Goal: Information Seeking & Learning: Learn about a topic

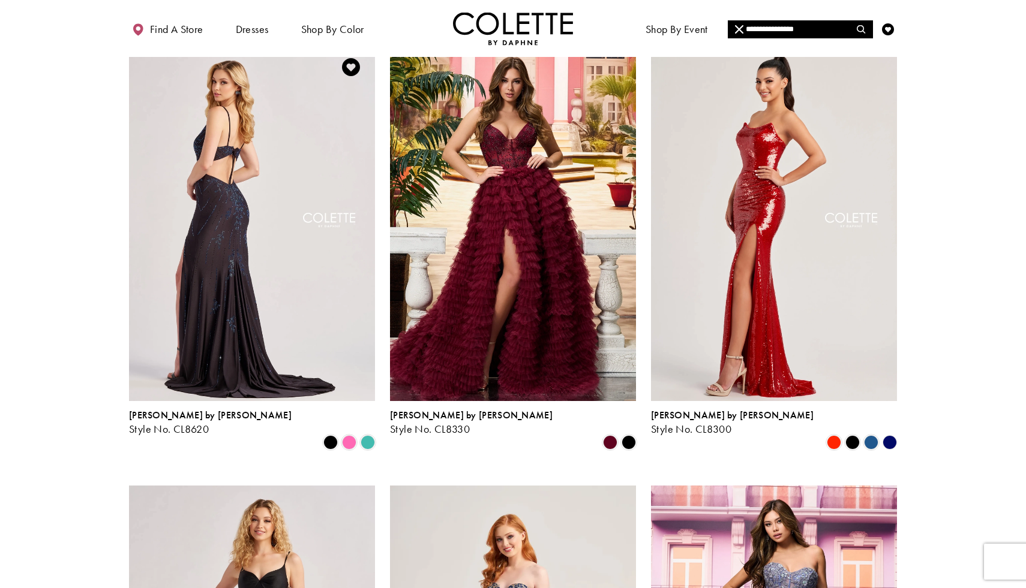
scroll to position [533, 0]
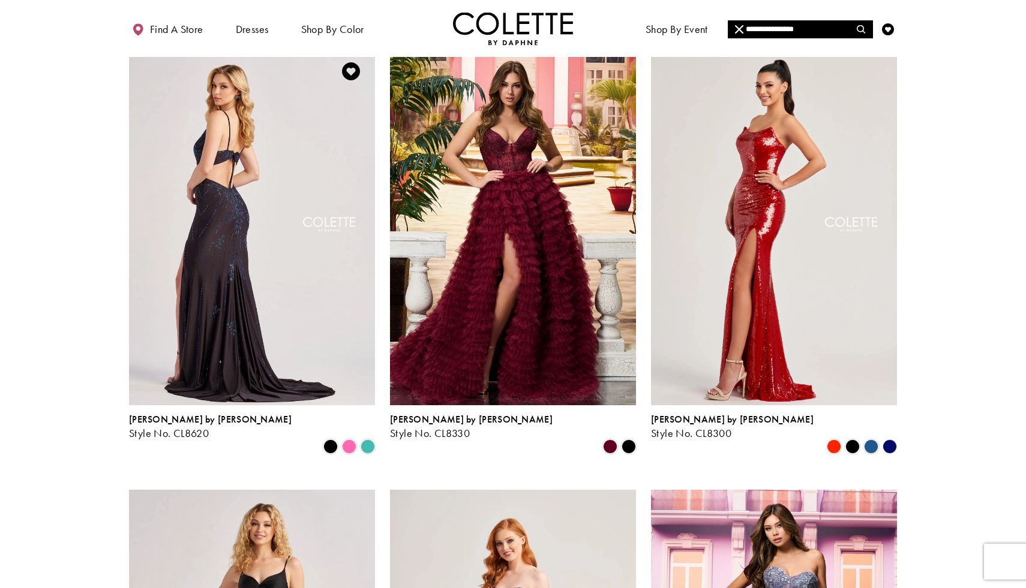
click at [262, 353] on img "Visit Colette by Daphne Style No. CL8620 Page" at bounding box center [252, 225] width 246 height 357
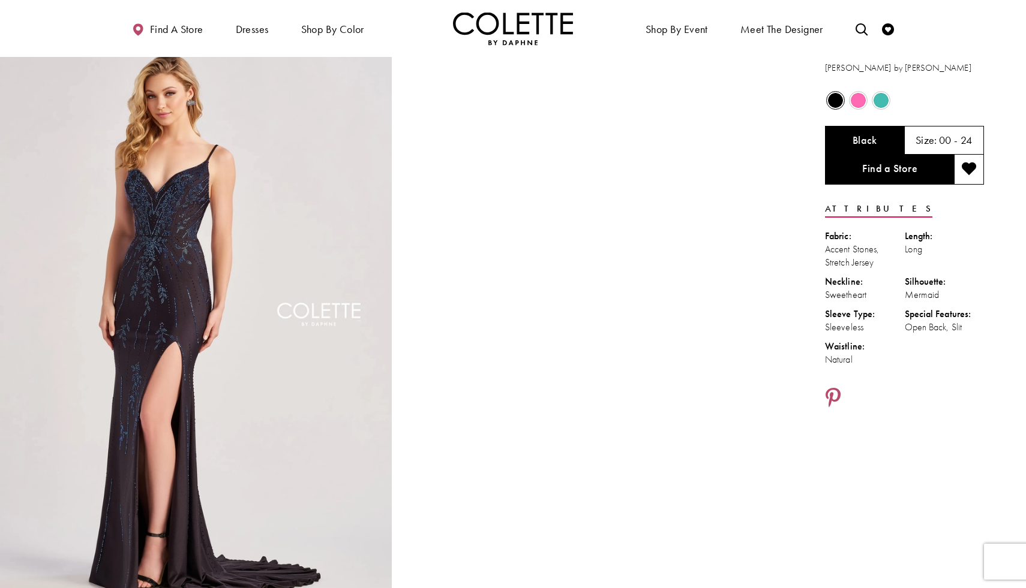
scroll to position [23, 0]
click at [859, 104] on span "Product color controls state depends on size chosen" at bounding box center [857, 101] width 15 height 15
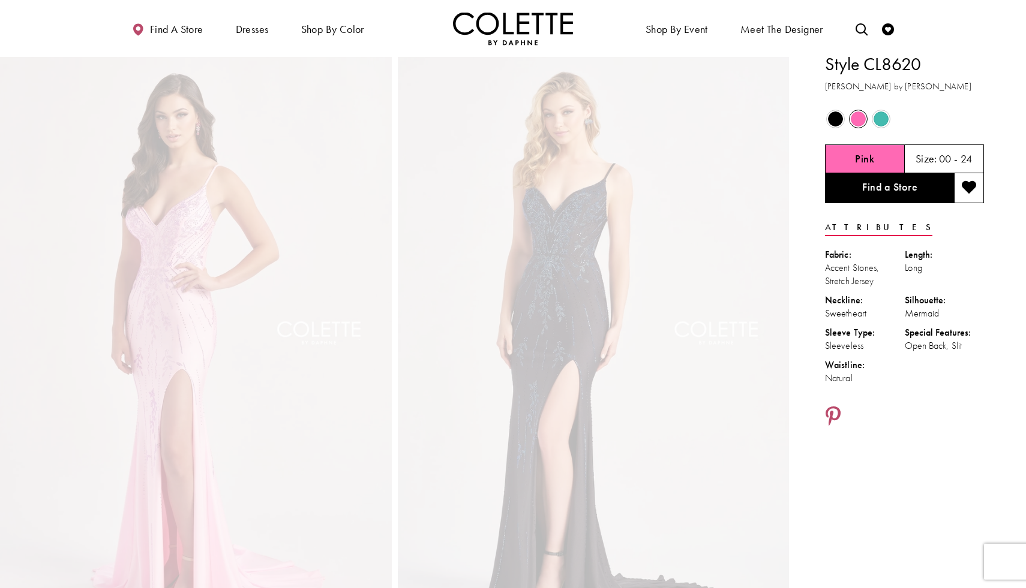
scroll to position [0, 0]
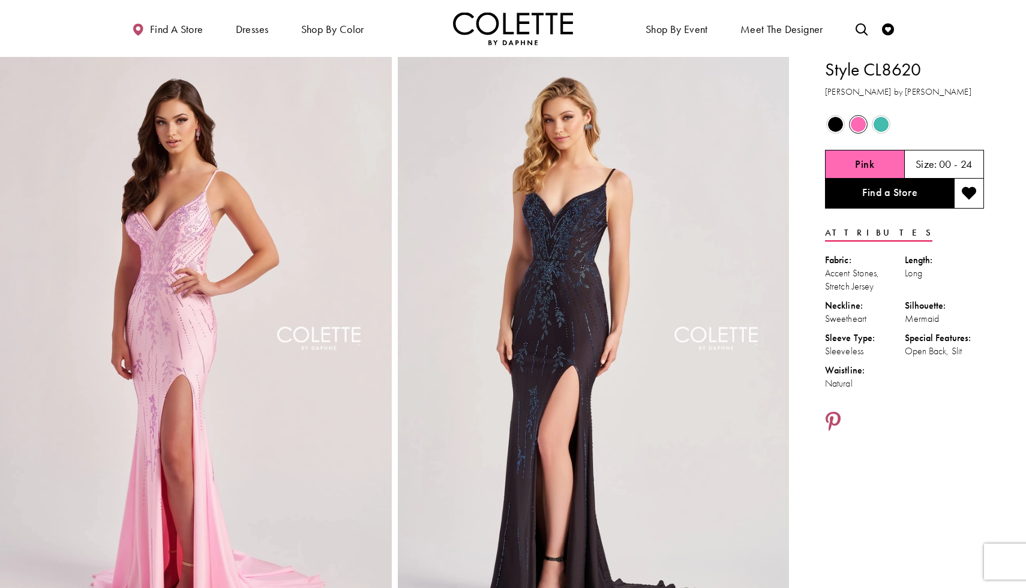
click at [829, 122] on span "Product color controls state depends on size chosen" at bounding box center [835, 124] width 15 height 15
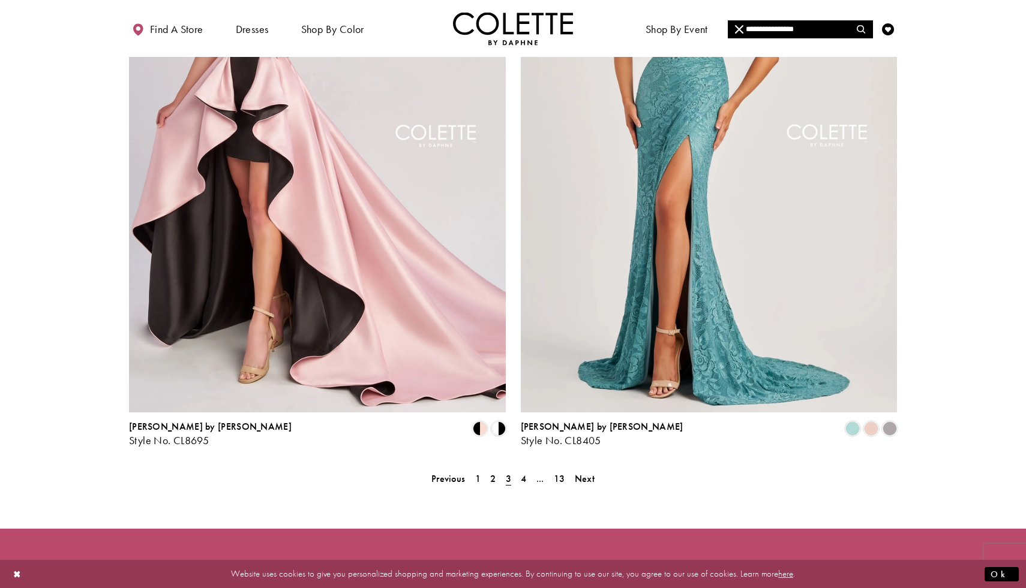
scroll to position [2090, 0]
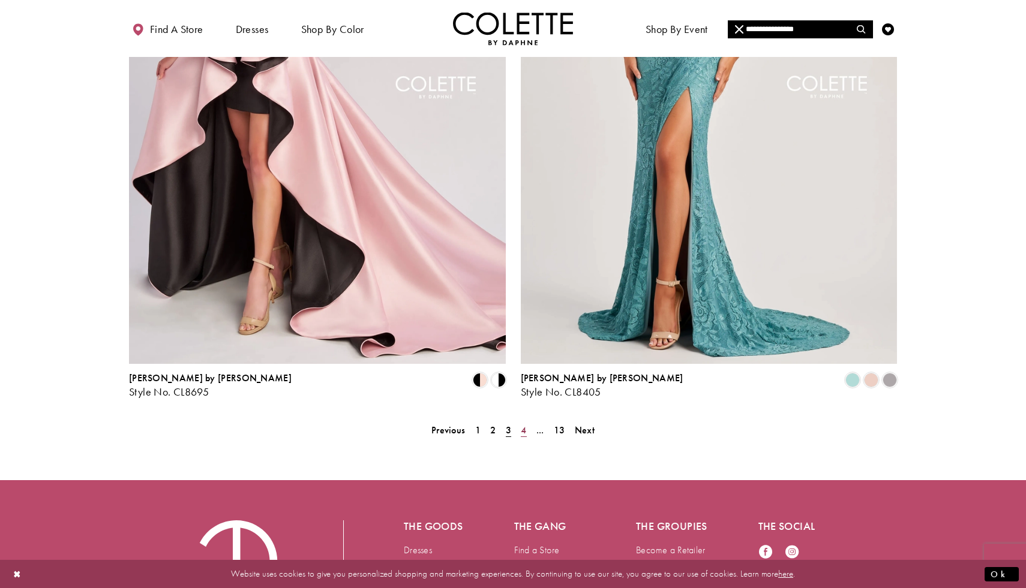
click at [524, 424] on span "4" at bounding box center [523, 430] width 5 height 13
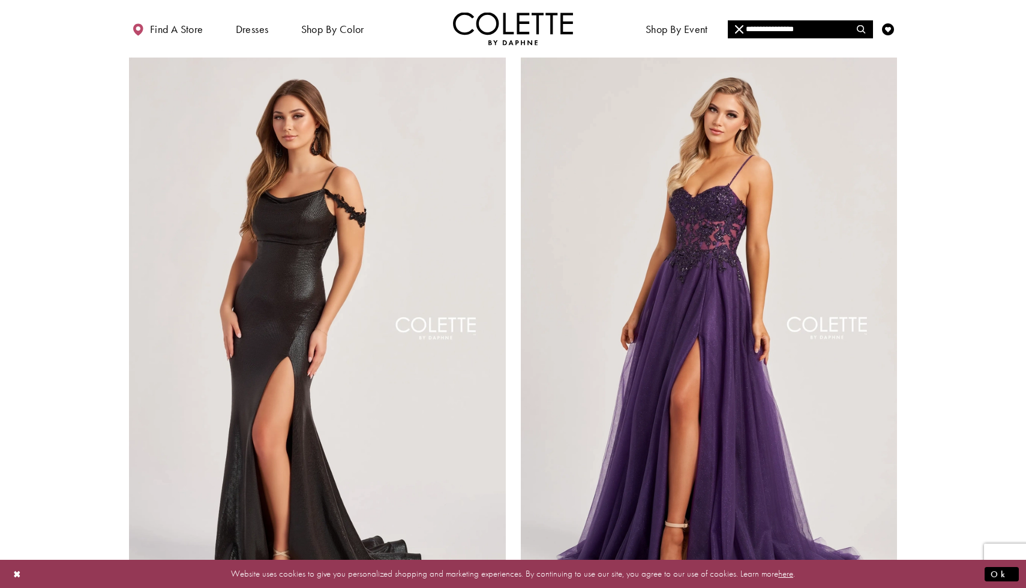
scroll to position [2173, 0]
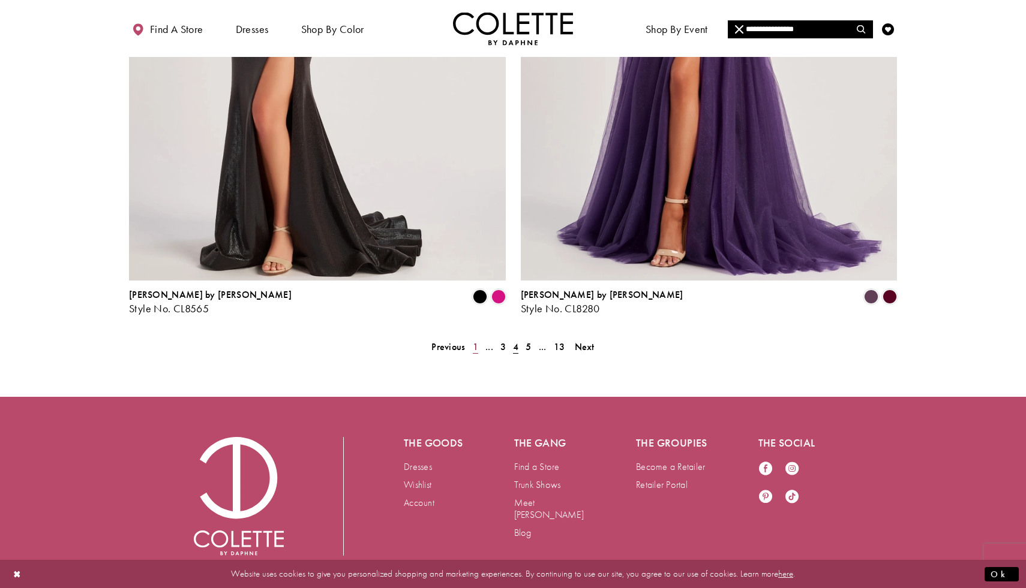
click at [477, 341] on span "1" at bounding box center [475, 347] width 5 height 13
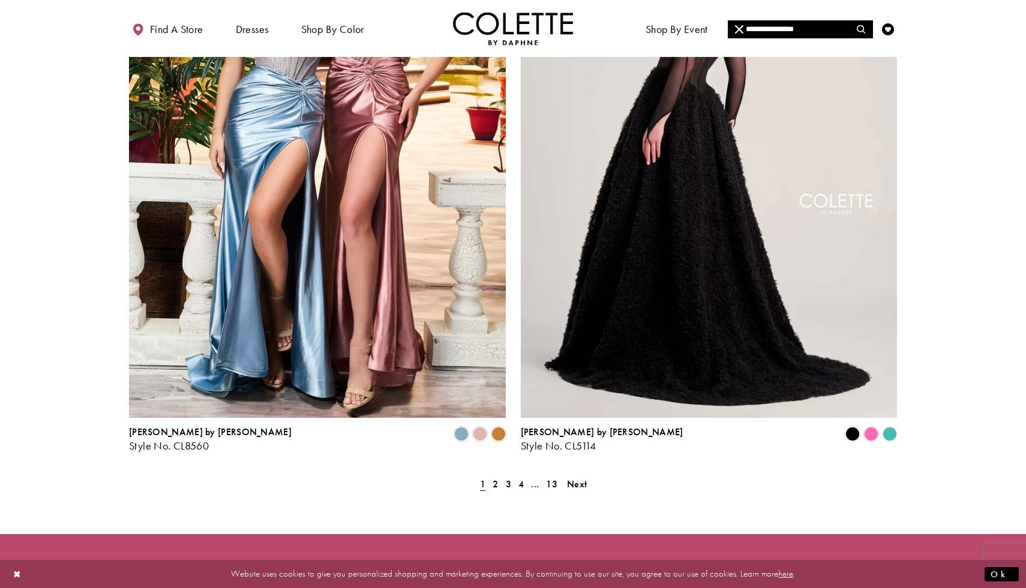
scroll to position [2060, 0]
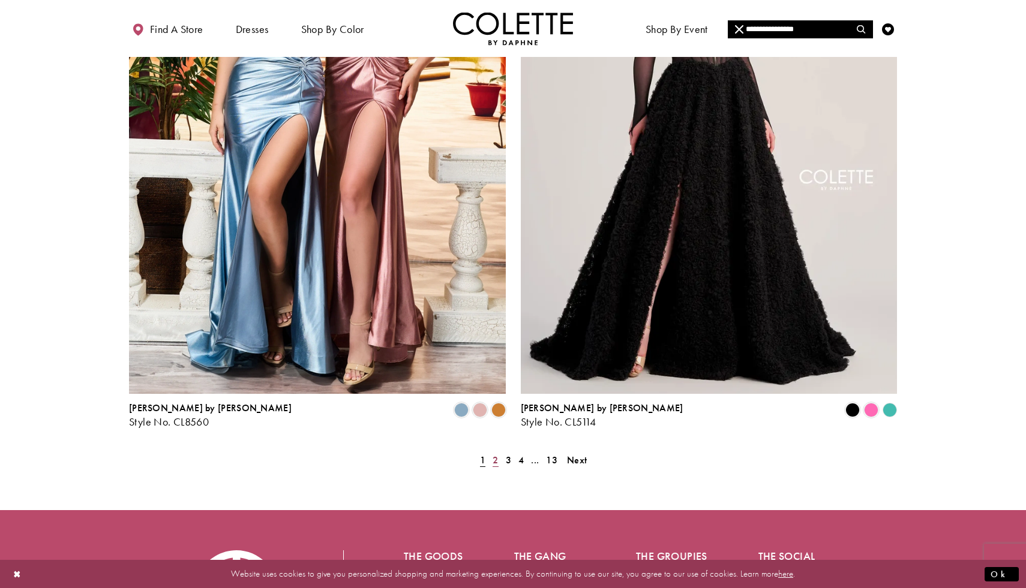
click at [495, 454] on span "2" at bounding box center [494, 460] width 5 height 13
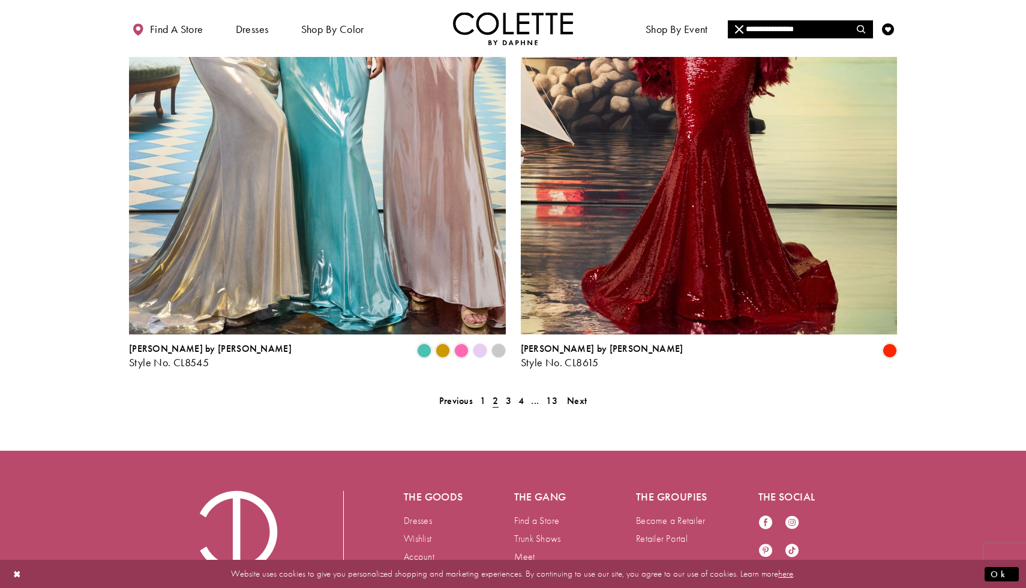
scroll to position [2173, 0]
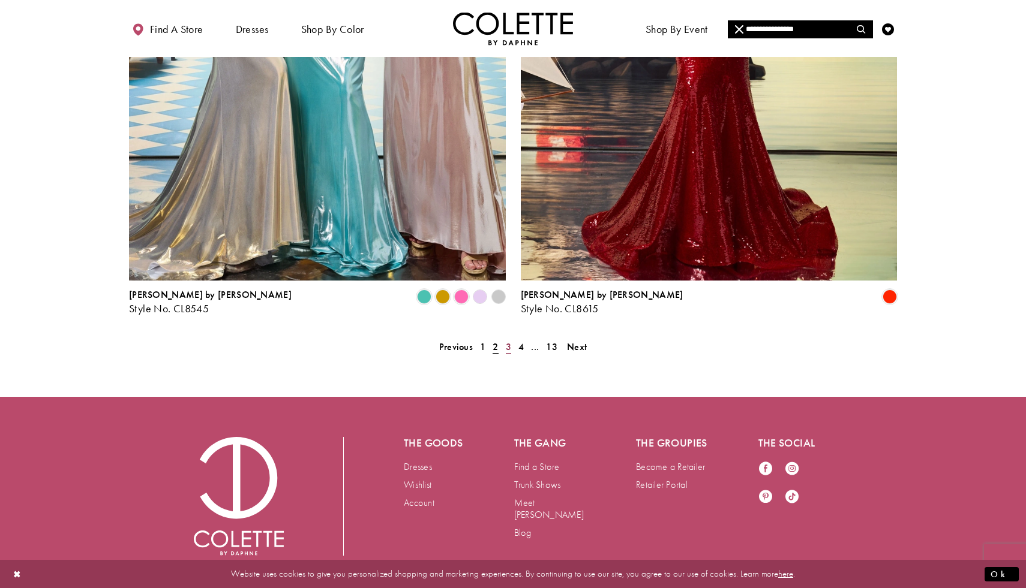
click at [508, 341] on span "3" at bounding box center [508, 347] width 5 height 13
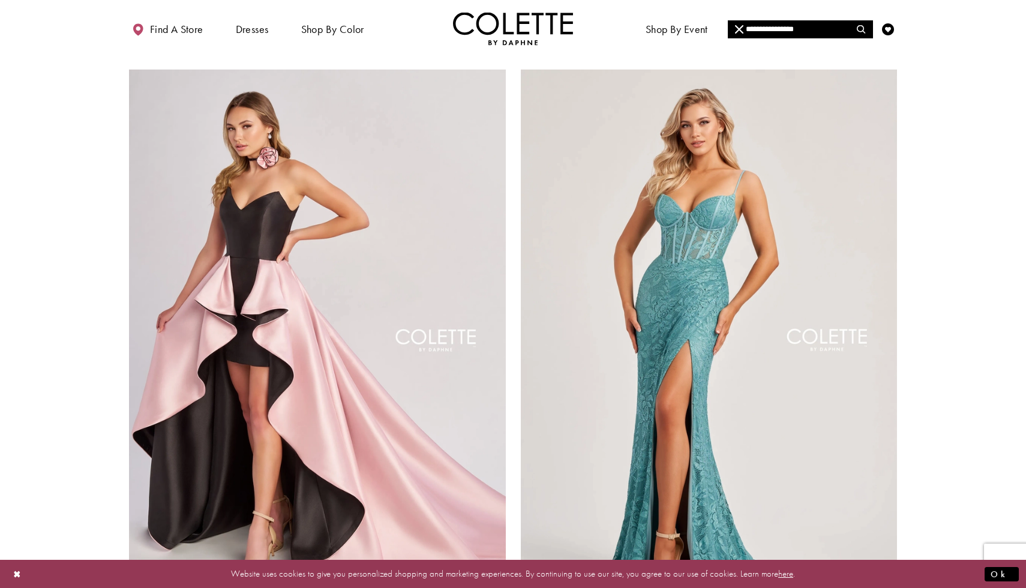
scroll to position [2173, 0]
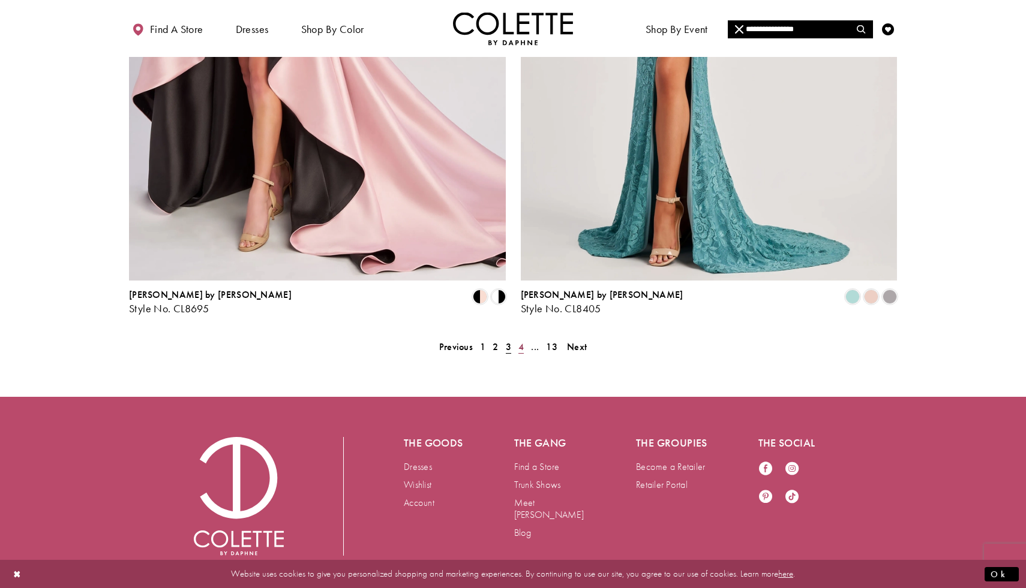
click at [521, 341] on span "4" at bounding box center [520, 347] width 5 height 13
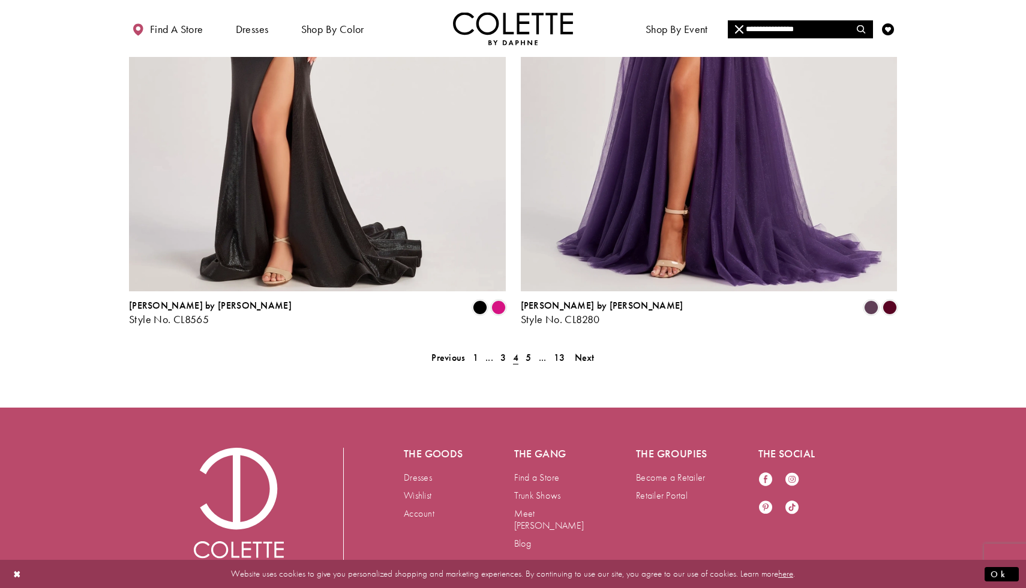
scroll to position [2173, 0]
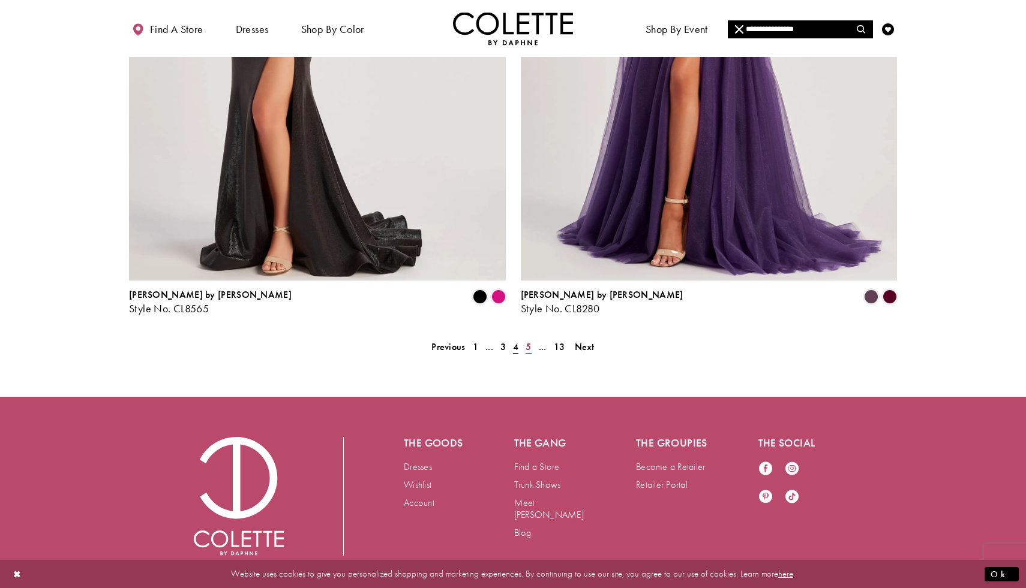
click at [525, 338] on link "5" at bounding box center [528, 346] width 13 height 17
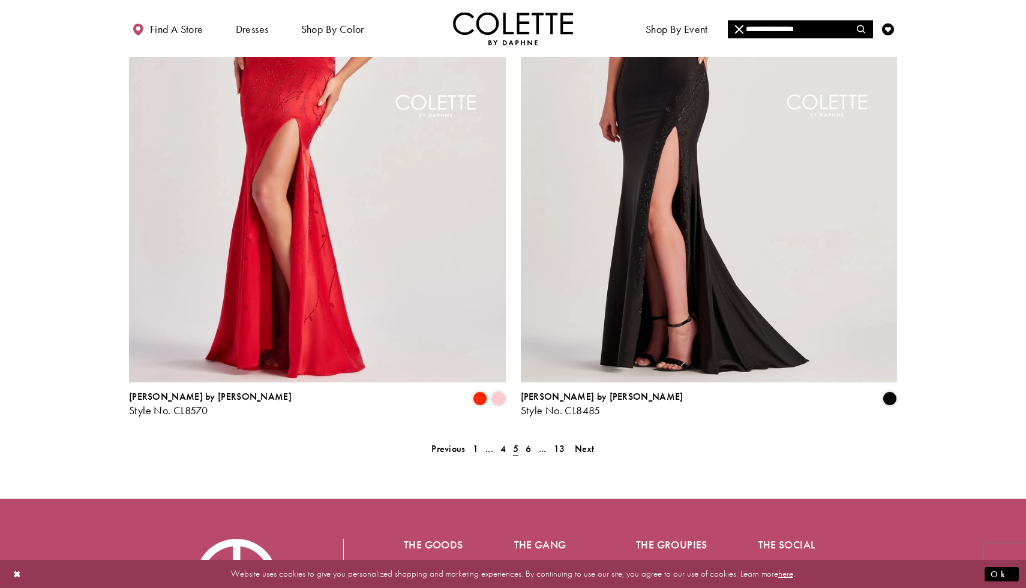
scroll to position [2132, 0]
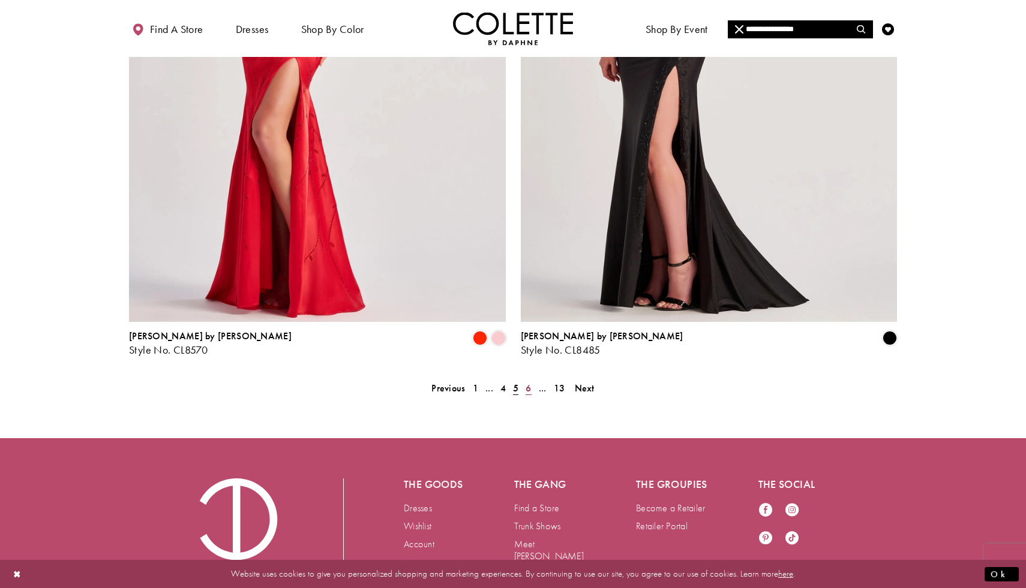
click at [528, 382] on span "6" at bounding box center [527, 388] width 5 height 13
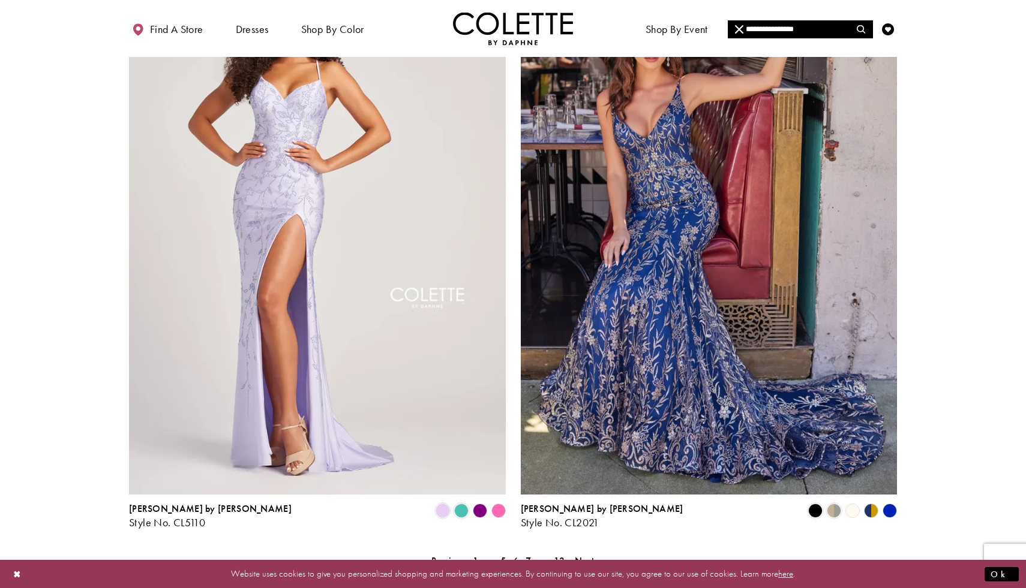
scroll to position [2173, 0]
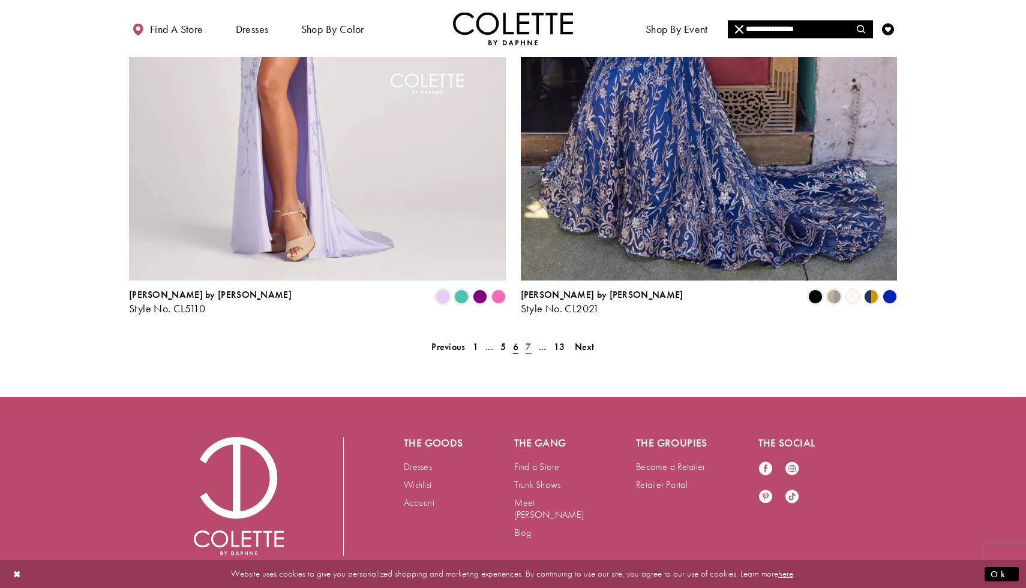
click at [531, 338] on link "7" at bounding box center [528, 346] width 13 height 17
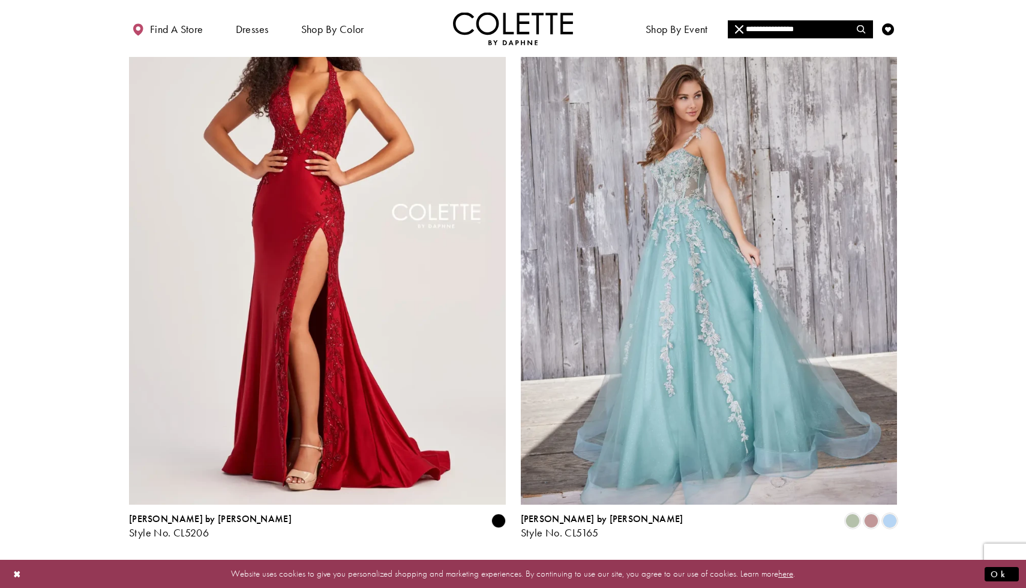
scroll to position [1950, 0]
click at [498, 512] on polygon "Product List" at bounding box center [498, 521] width 19 height 19
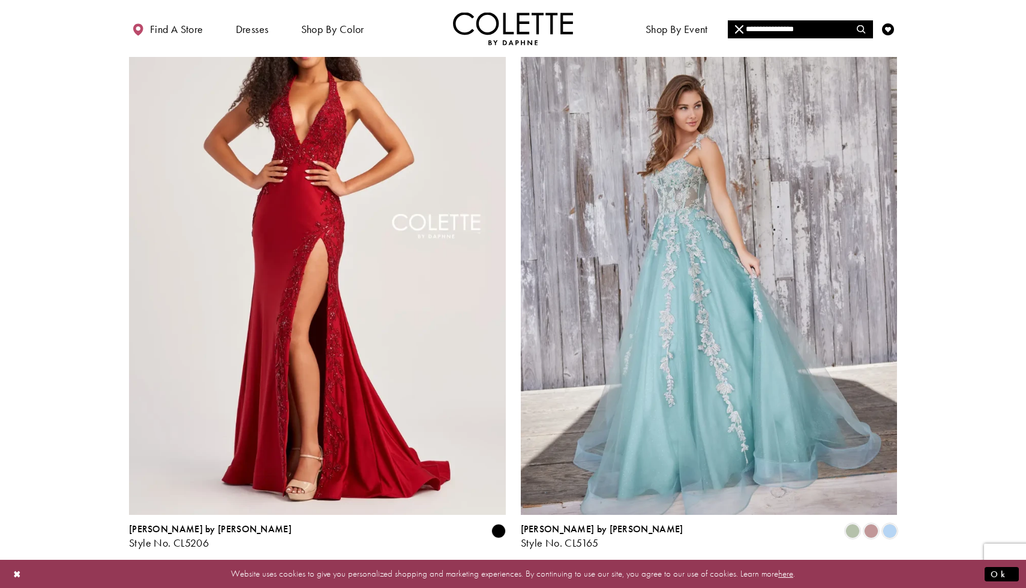
scroll to position [1938, 0]
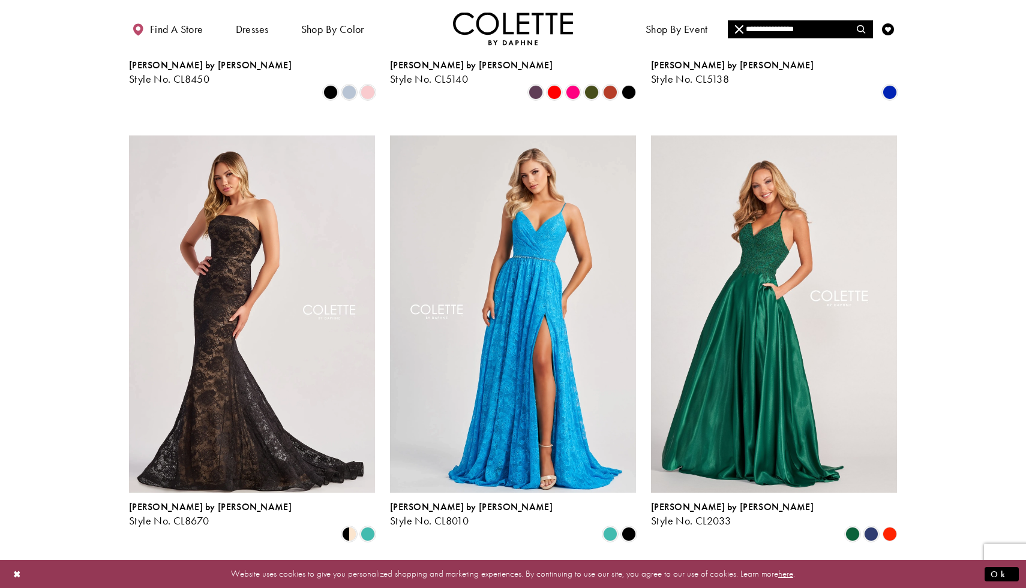
scroll to position [1046, 0]
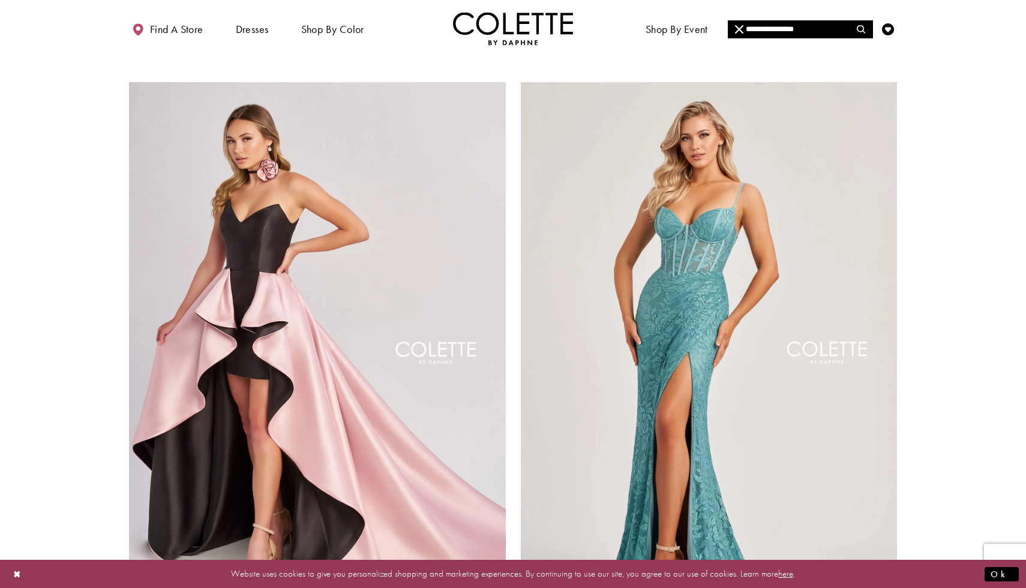
scroll to position [2173, 0]
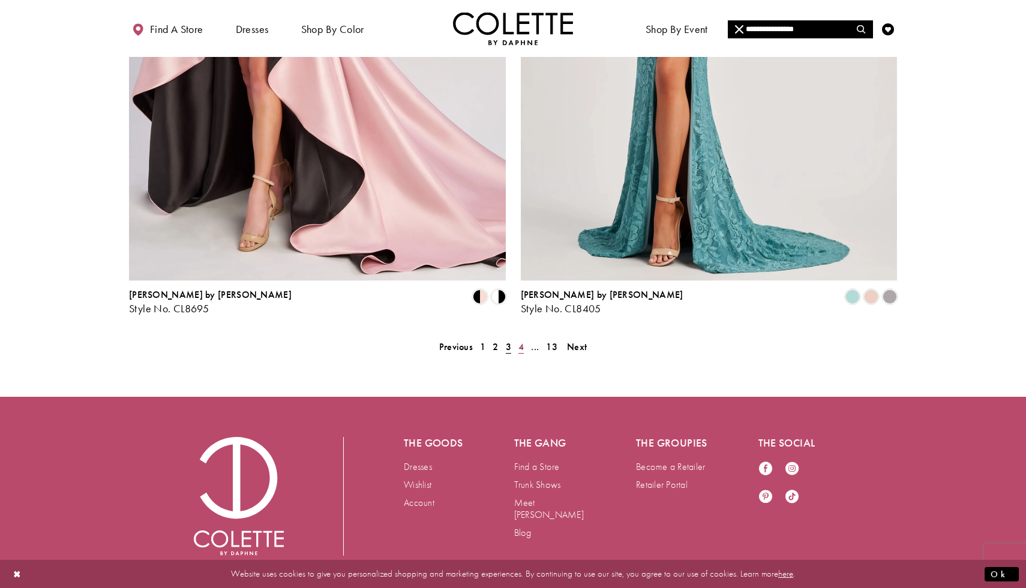
click at [524, 338] on link "4" at bounding box center [521, 346] width 13 height 17
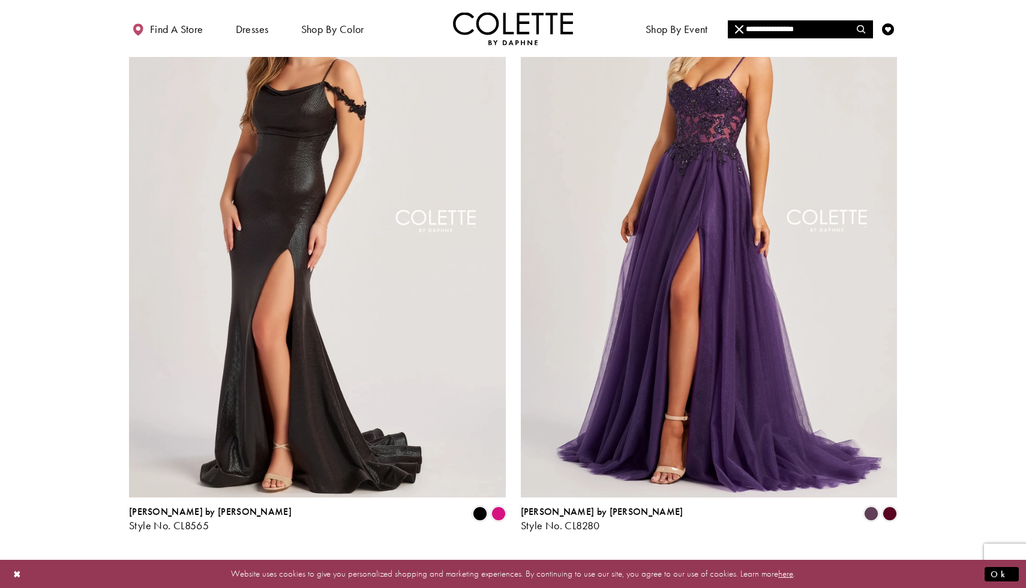
scroll to position [2117, 0]
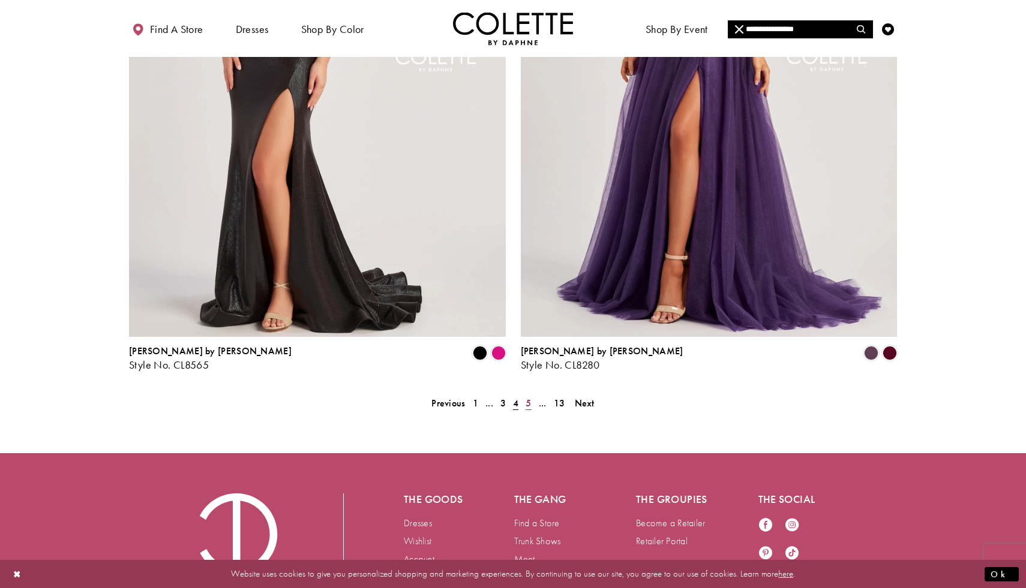
click at [534, 395] on link "5" at bounding box center [528, 403] width 13 height 17
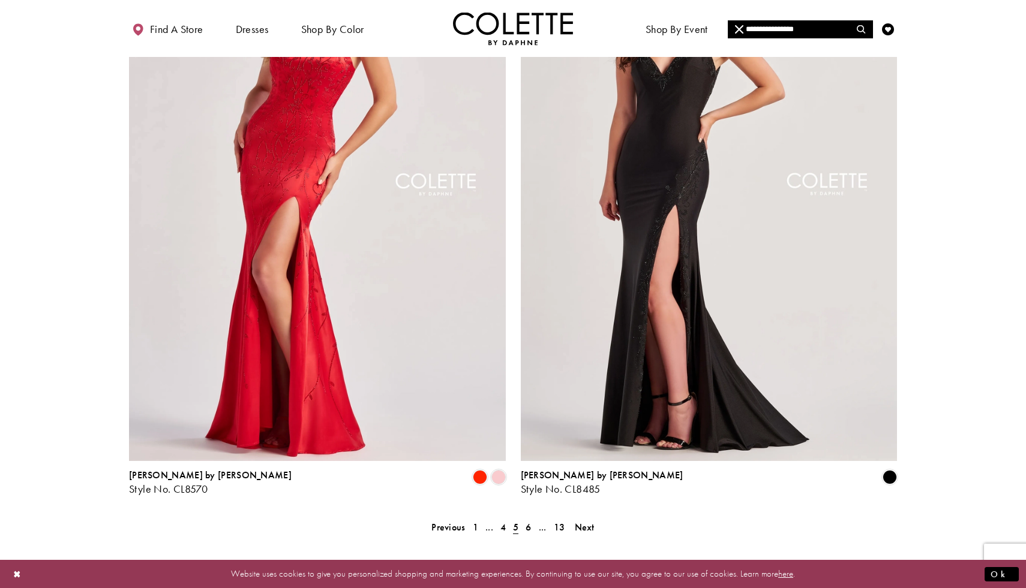
scroll to position [2173, 0]
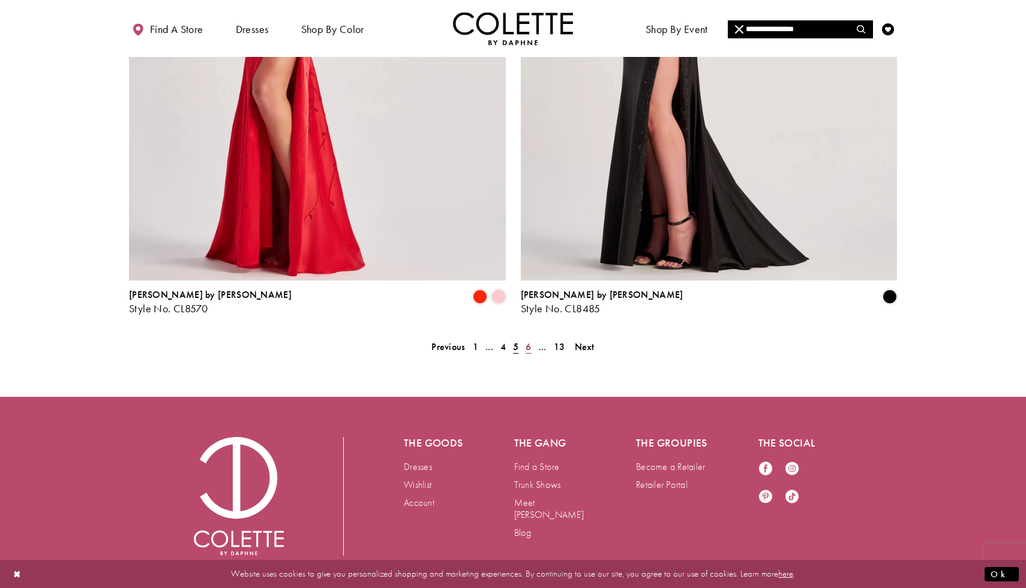
click at [534, 338] on link "6" at bounding box center [528, 346] width 13 height 17
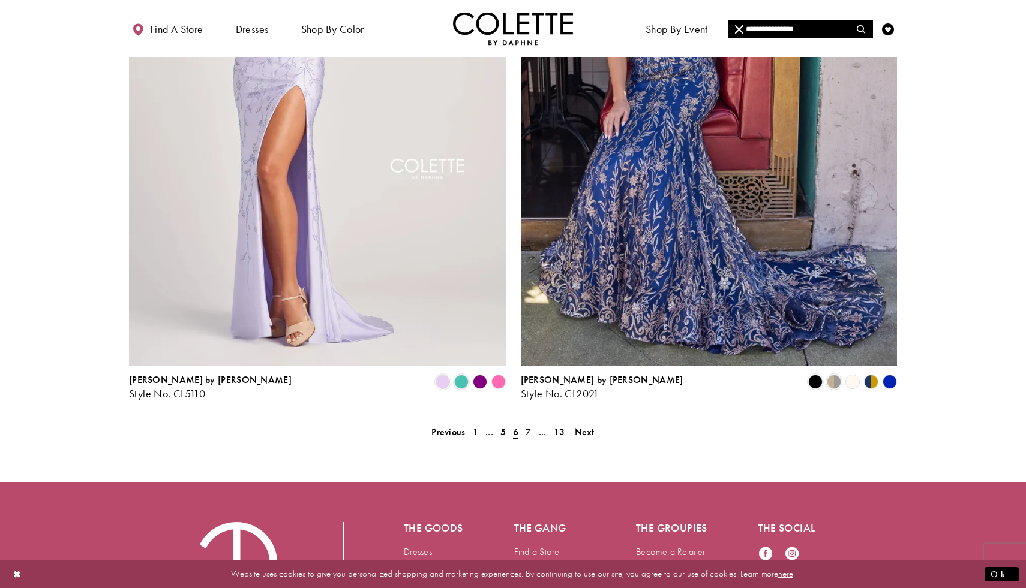
scroll to position [2089, 0]
click at [530, 425] on span "7" at bounding box center [527, 431] width 5 height 13
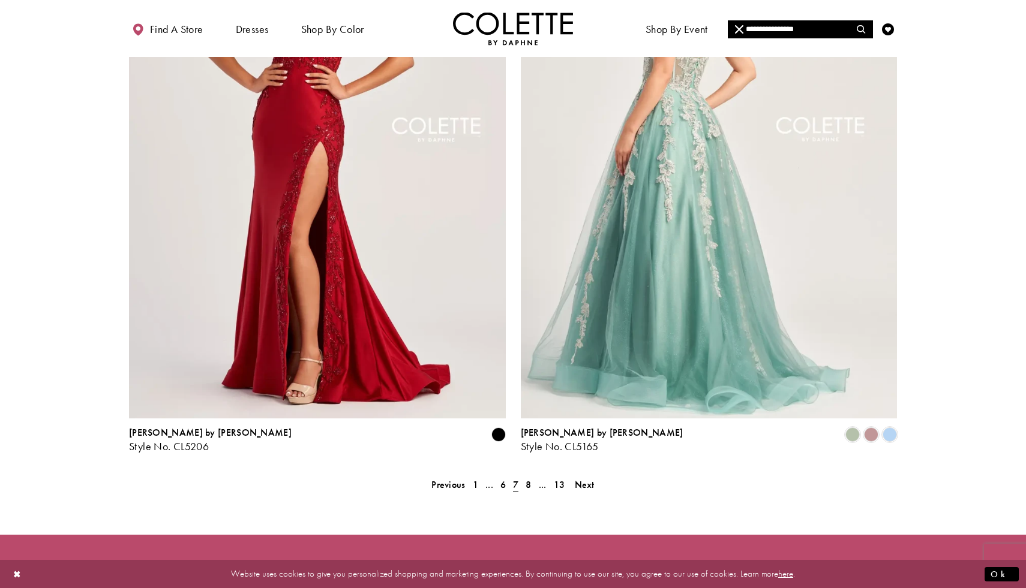
scroll to position [2036, 0]
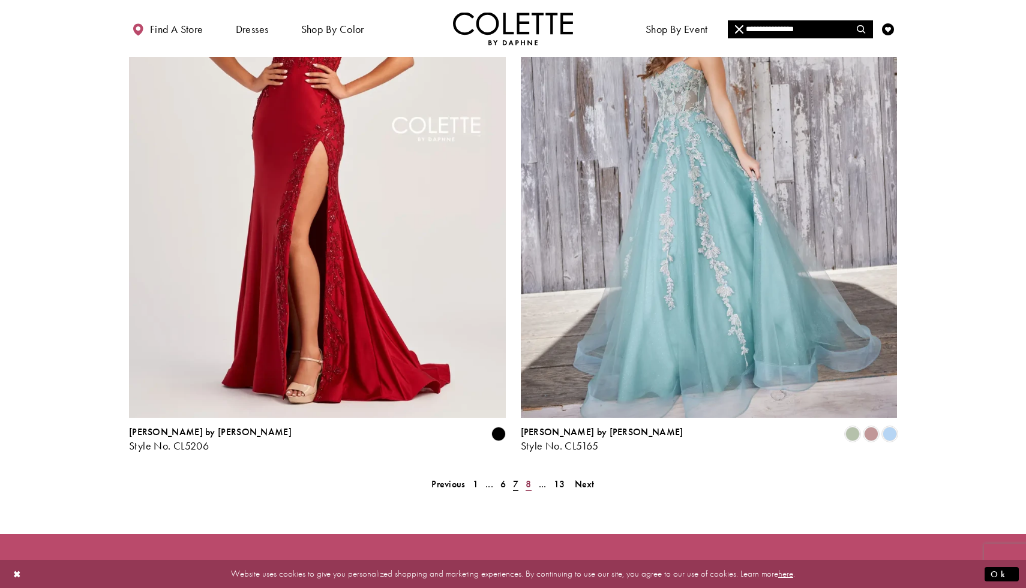
click at [525, 478] on span "8" at bounding box center [527, 484] width 5 height 13
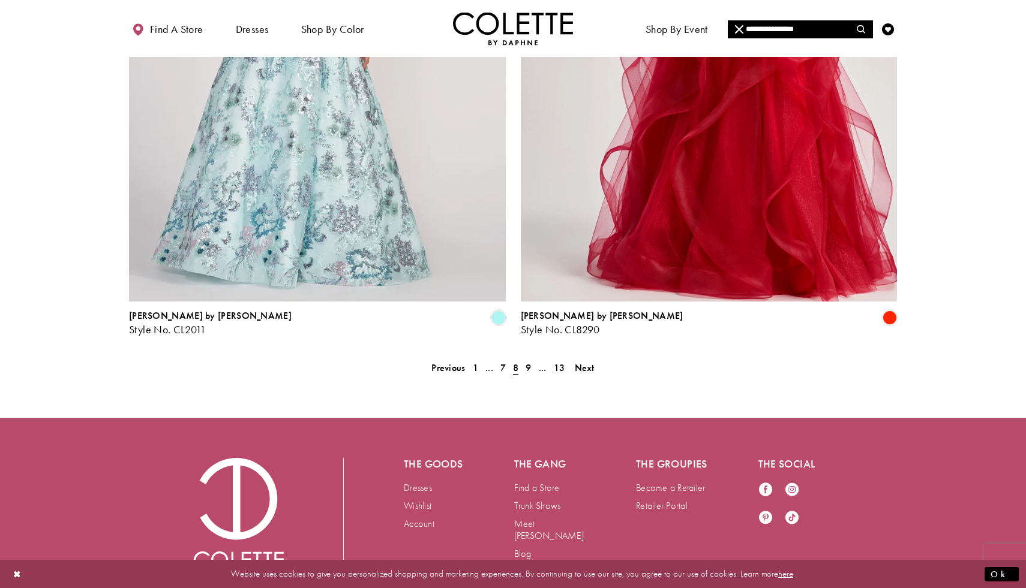
scroll to position [2173, 0]
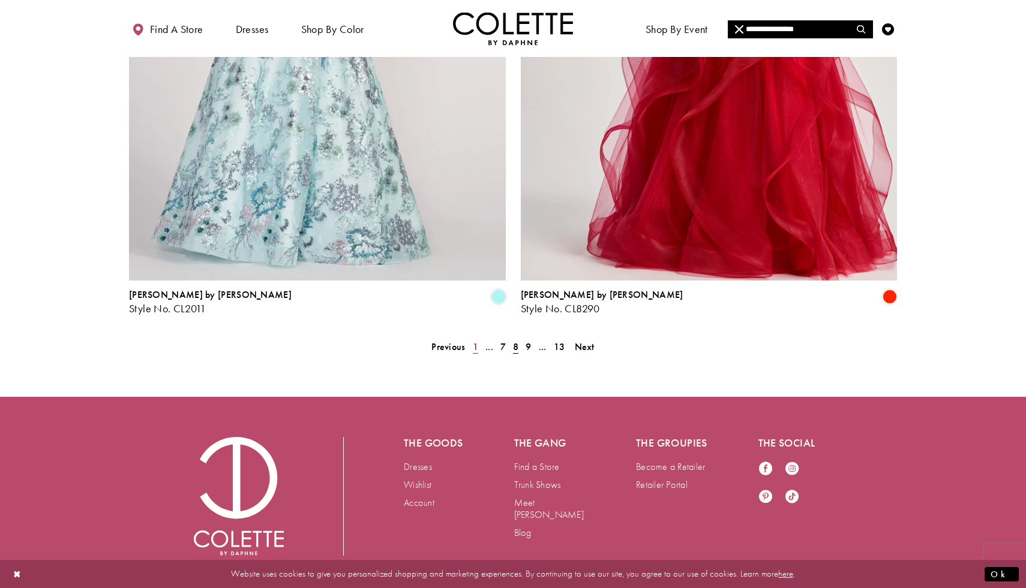
click at [474, 341] on span "1" at bounding box center [475, 347] width 5 height 13
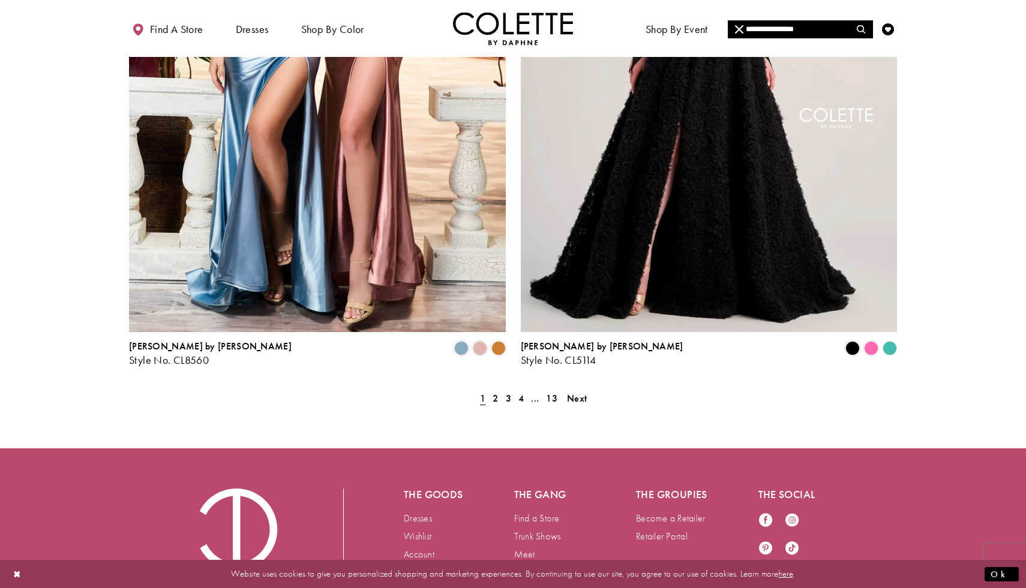
scroll to position [2173, 0]
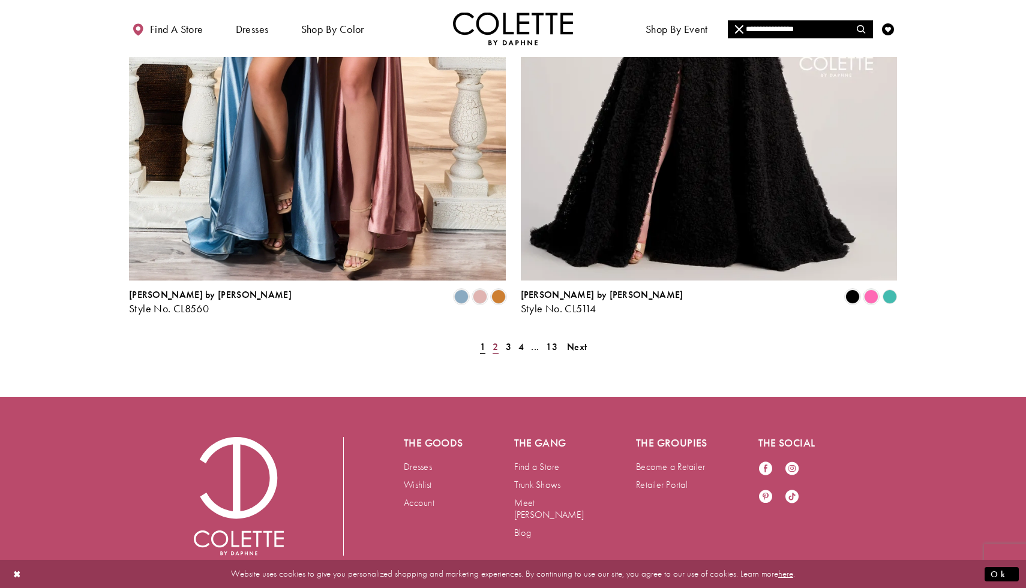
click at [497, 341] on span "2" at bounding box center [494, 347] width 5 height 13
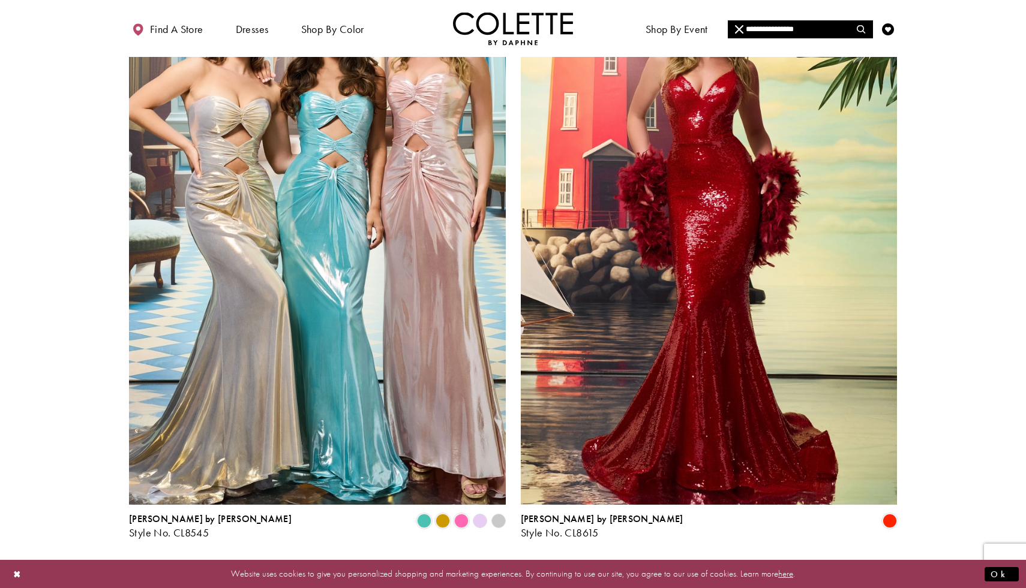
scroll to position [1951, 0]
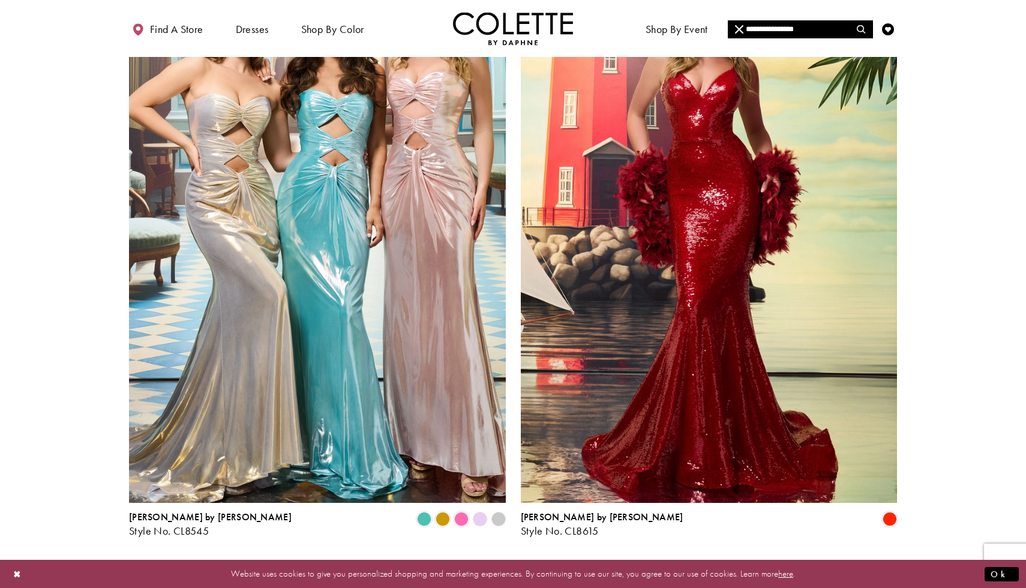
click at [510, 563] on span "3" at bounding box center [508, 569] width 5 height 13
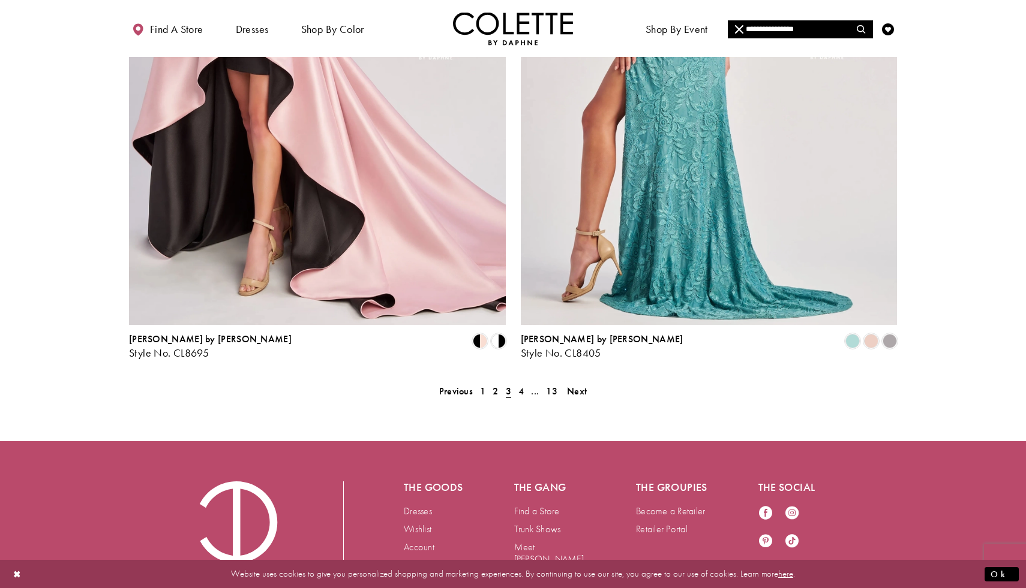
scroll to position [2131, 0]
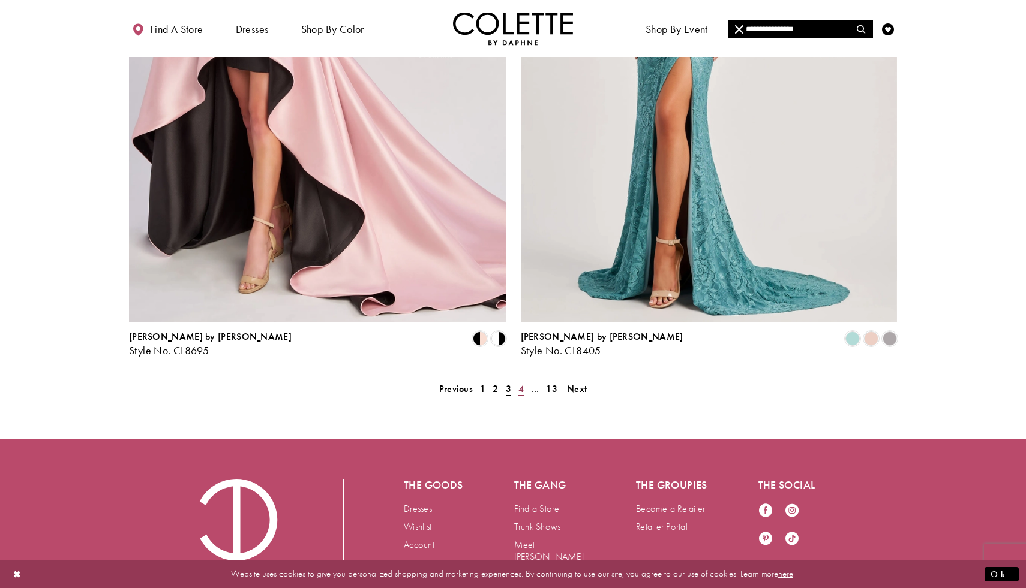
click at [524, 380] on link "4" at bounding box center [521, 388] width 13 height 17
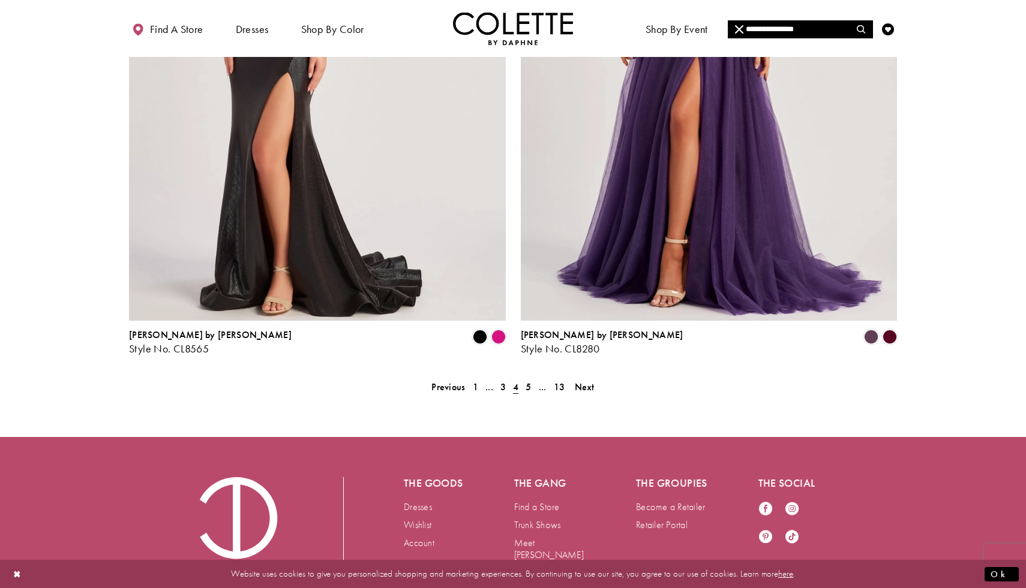
scroll to position [2138, 0]
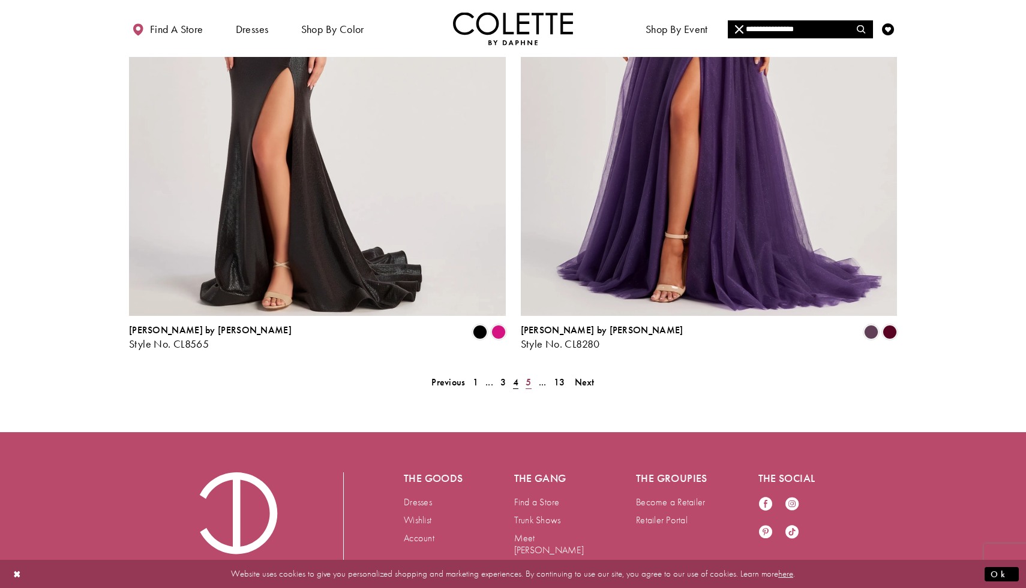
click at [527, 376] on span "5" at bounding box center [527, 382] width 5 height 13
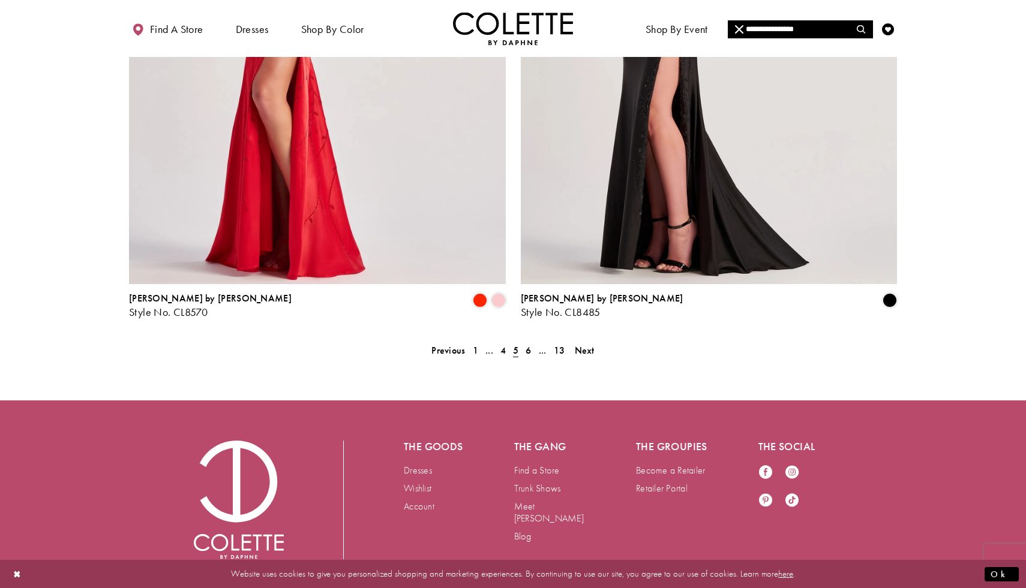
scroll to position [2173, 0]
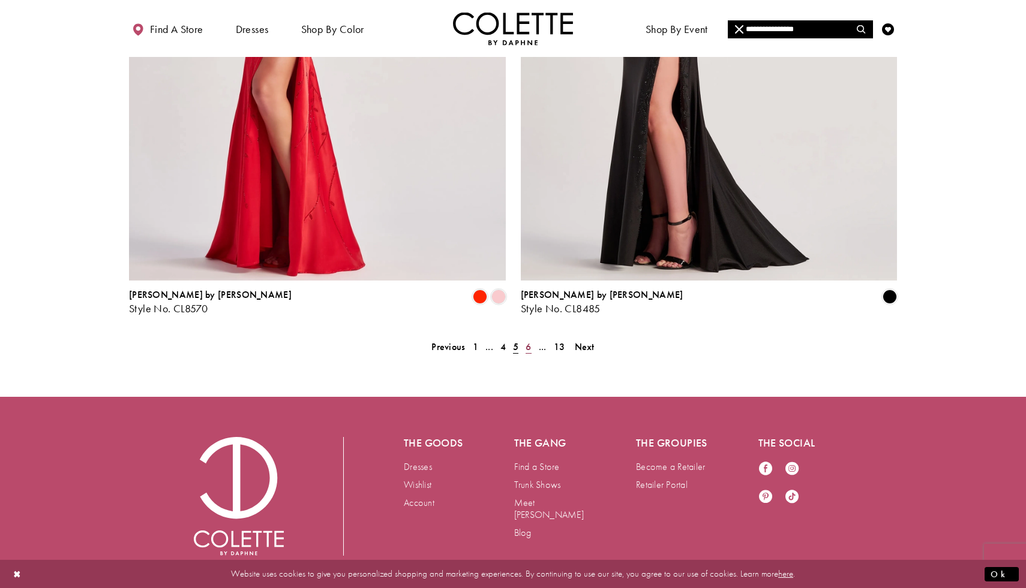
click at [527, 341] on span "6" at bounding box center [527, 347] width 5 height 13
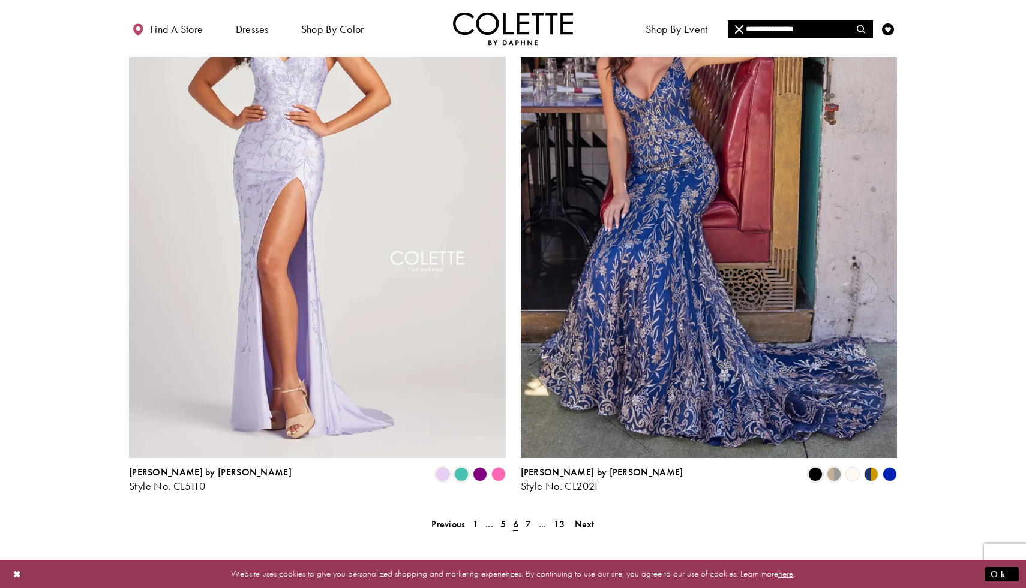
scroll to position [2002, 0]
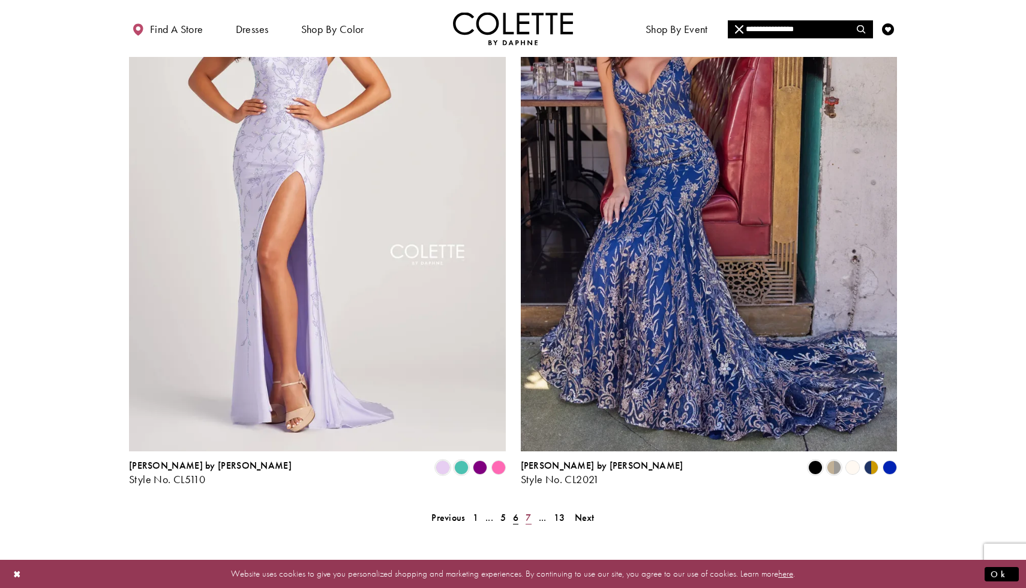
click at [527, 512] on span "7" at bounding box center [527, 518] width 5 height 13
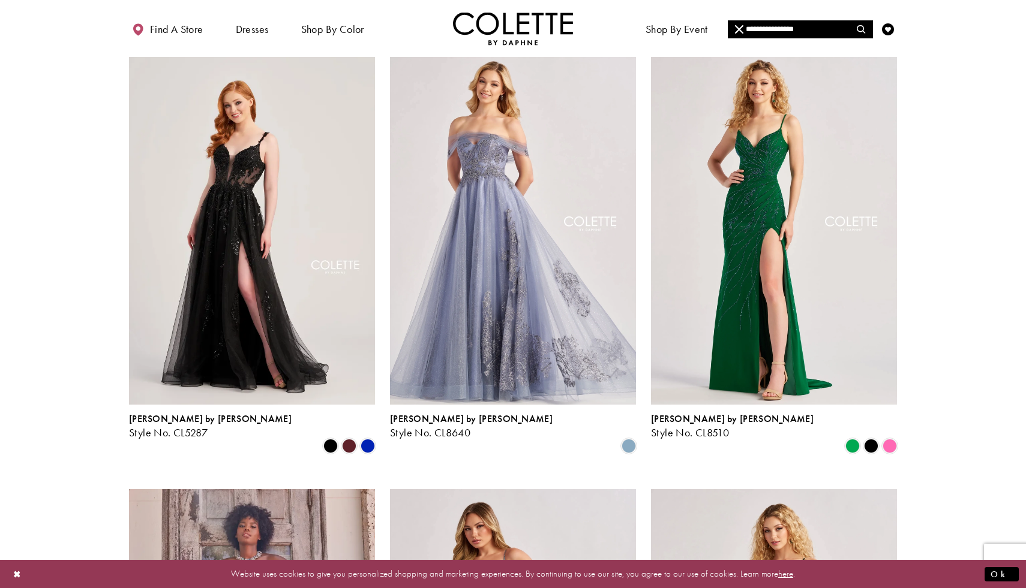
scroll to position [543, 0]
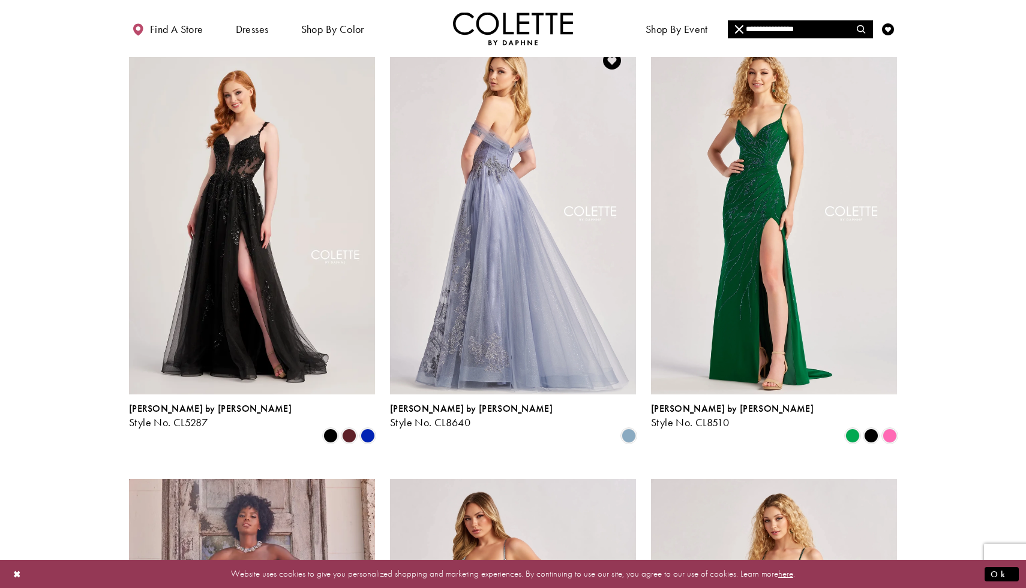
click at [511, 319] on img "Visit Colette by Daphne Style No. CL8640 Page" at bounding box center [513, 215] width 246 height 357
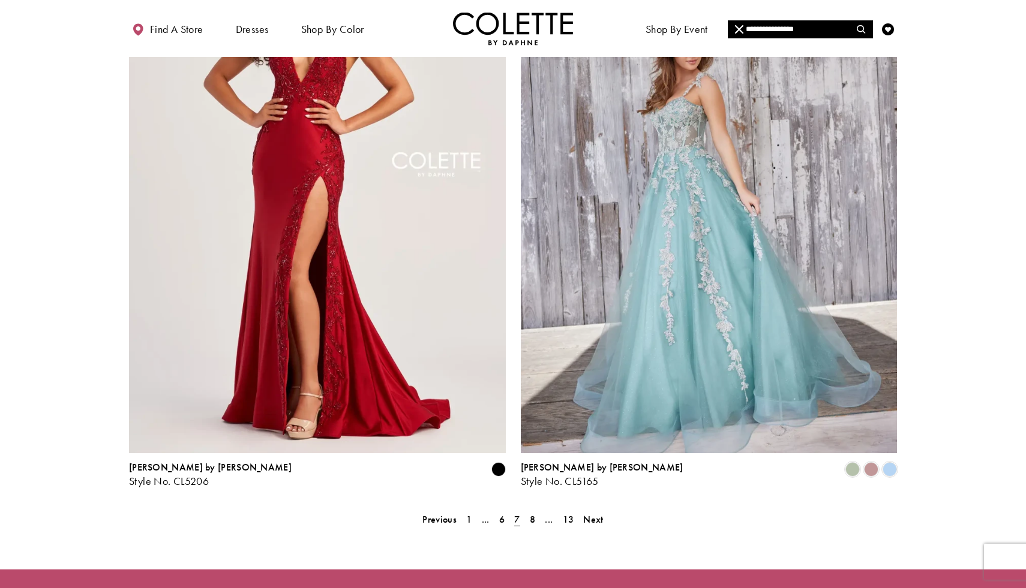
scroll to position [2008, 0]
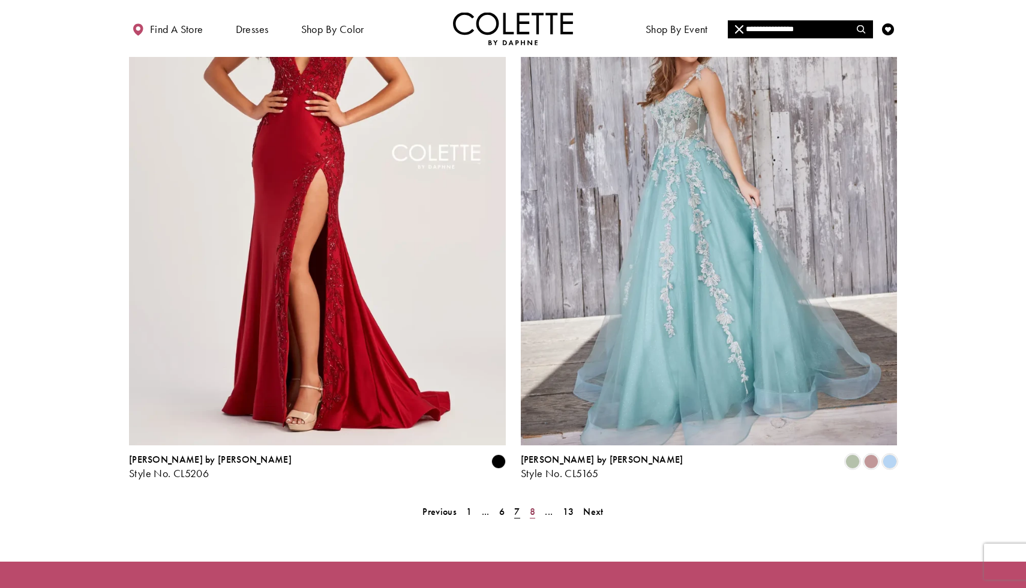
click at [536, 503] on link "8" at bounding box center [532, 511] width 13 height 17
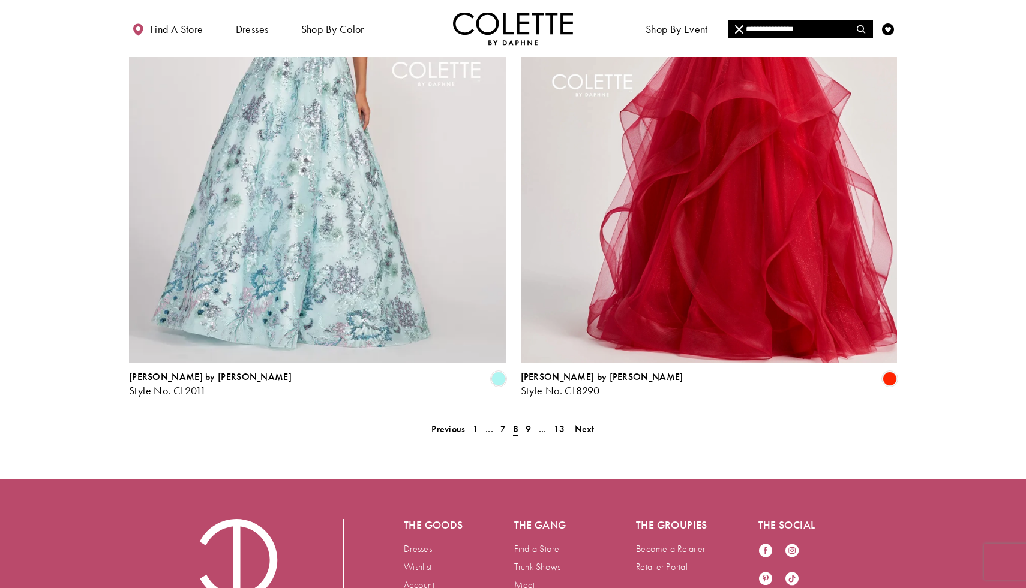
scroll to position [2099, 0]
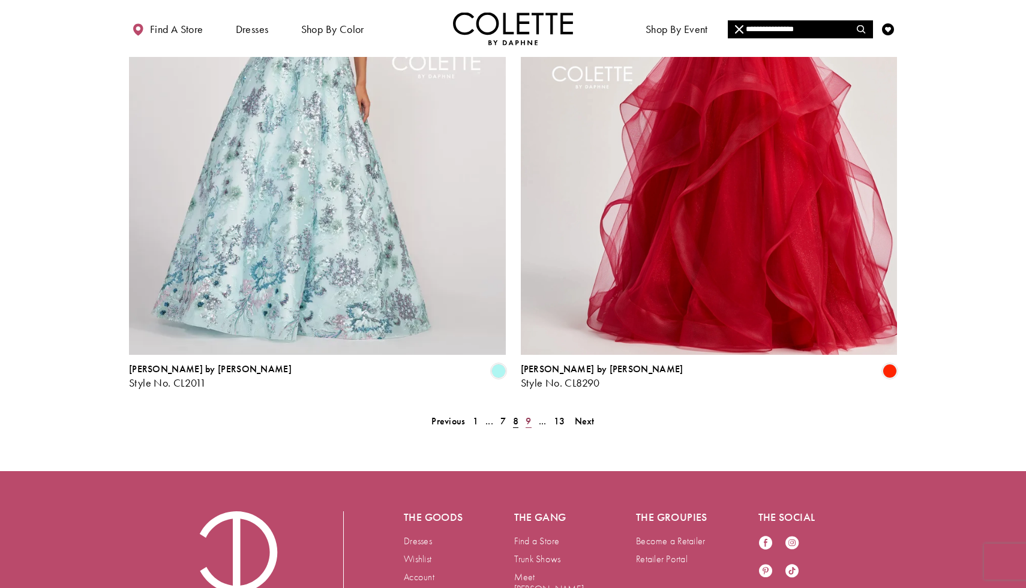
click at [528, 415] on span "9" at bounding box center [527, 421] width 5 height 13
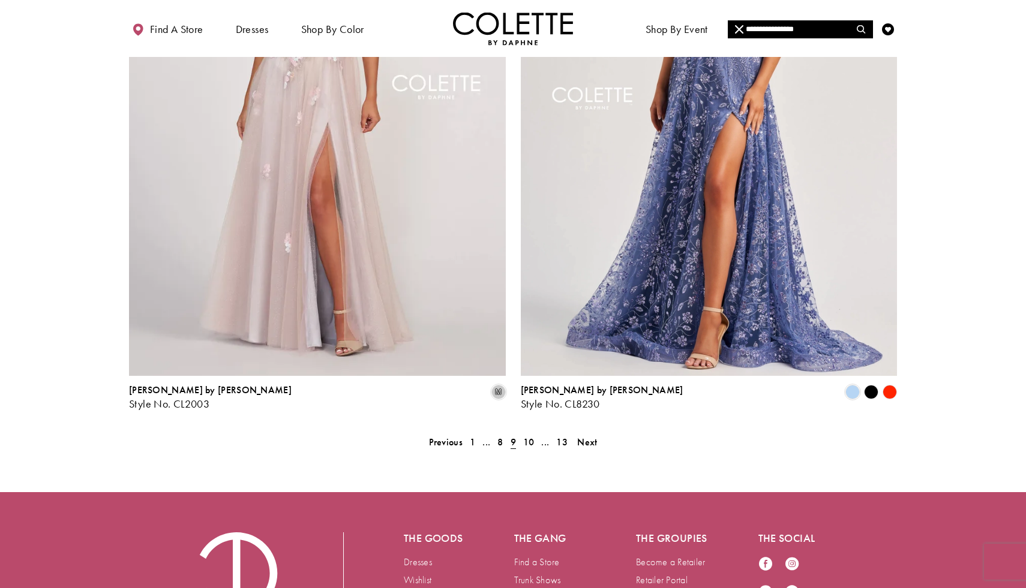
scroll to position [2098, 0]
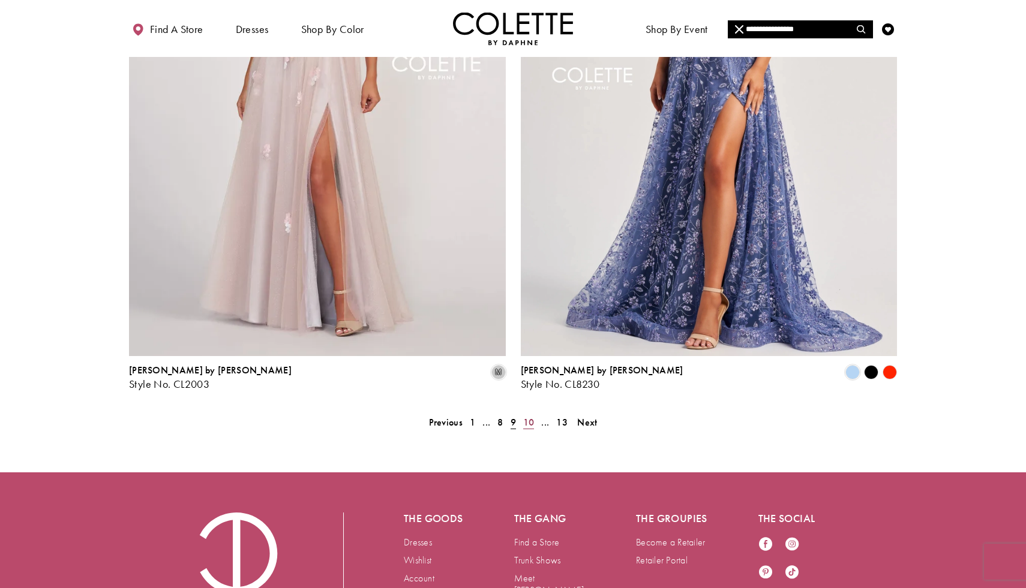
click at [524, 416] on span "10" at bounding box center [528, 422] width 11 height 13
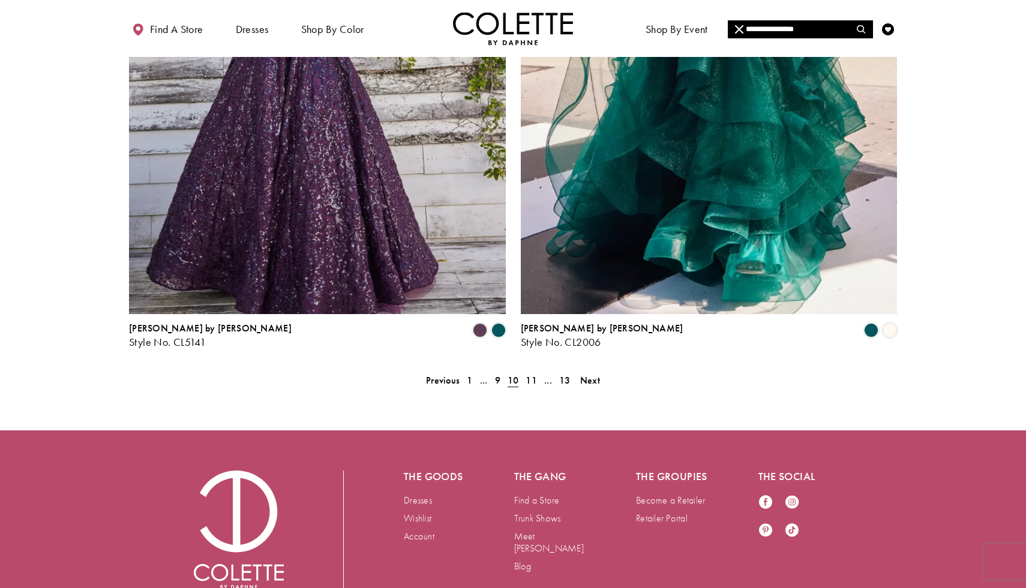
scroll to position [2145, 0]
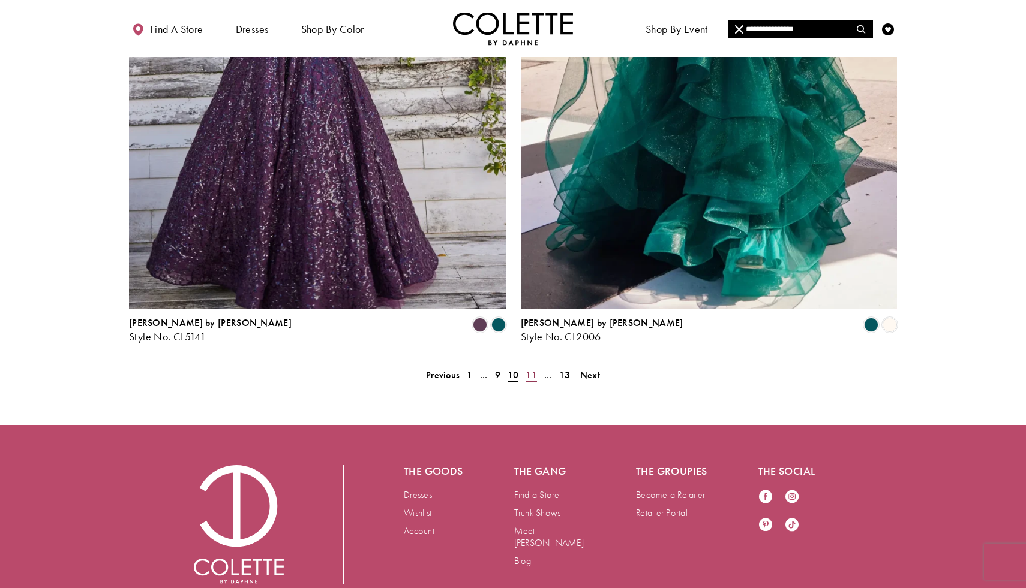
click at [536, 369] on span "11" at bounding box center [530, 375] width 11 height 13
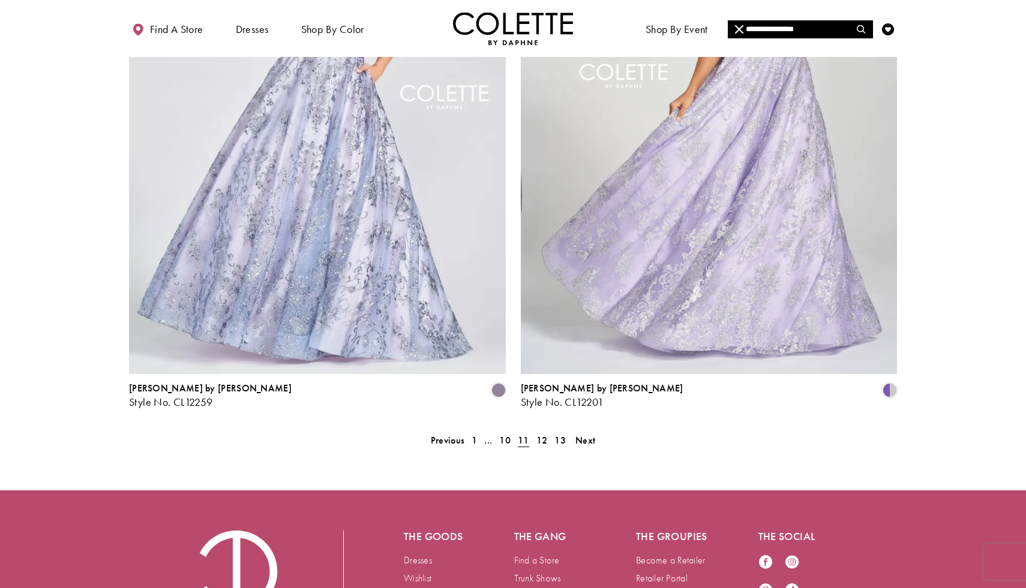
scroll to position [2083, 0]
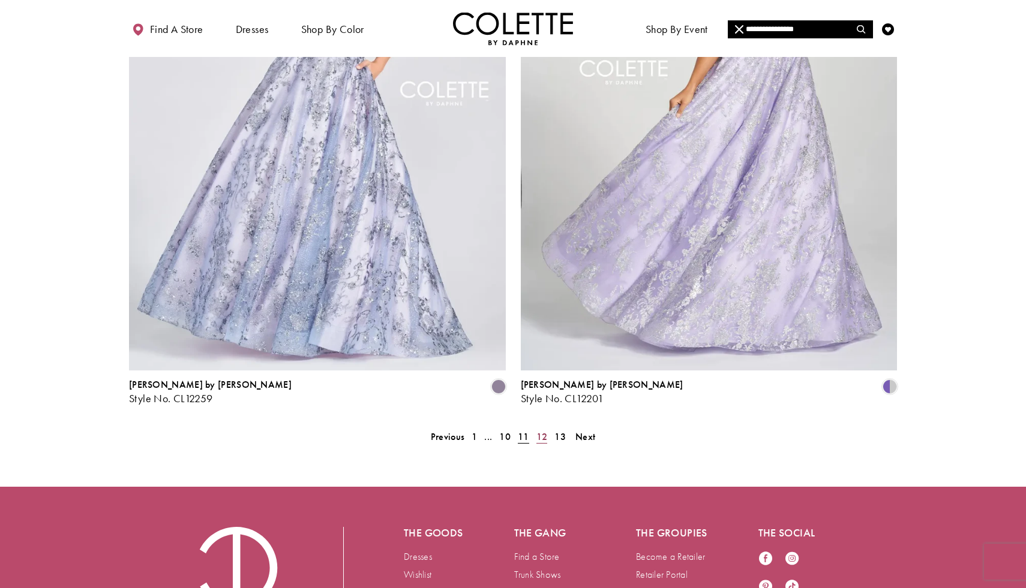
click at [539, 431] on span "12" at bounding box center [541, 437] width 11 height 13
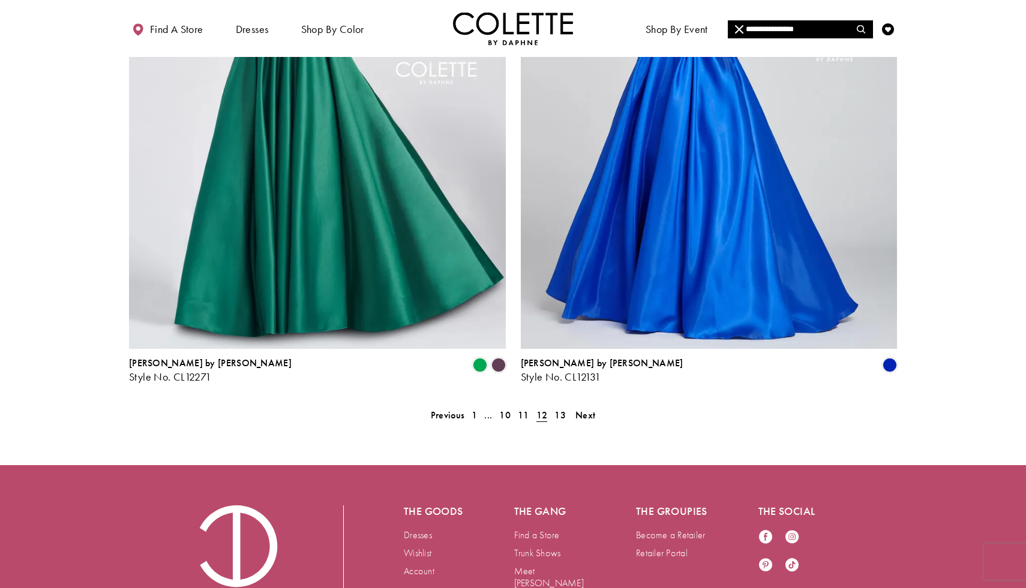
scroll to position [2145, 0]
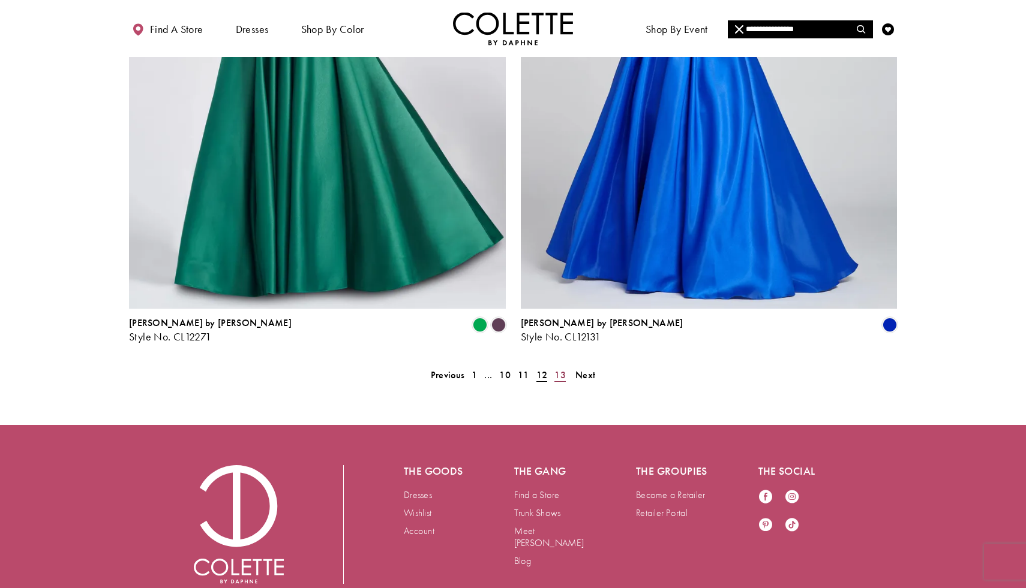
click at [560, 369] on span "13" at bounding box center [559, 375] width 11 height 13
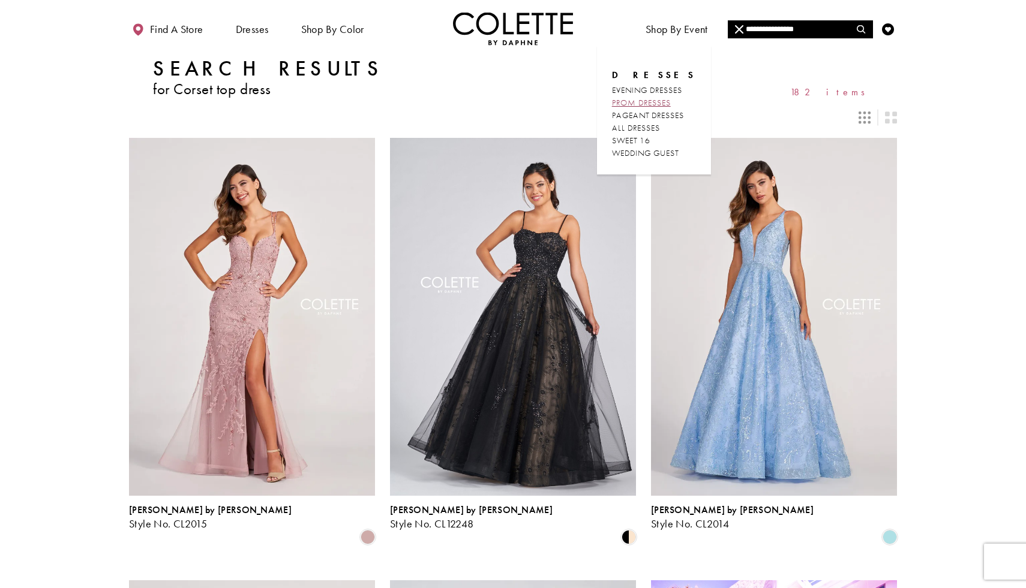
click at [650, 102] on span "PROM DRESSES" at bounding box center [641, 102] width 59 height 11
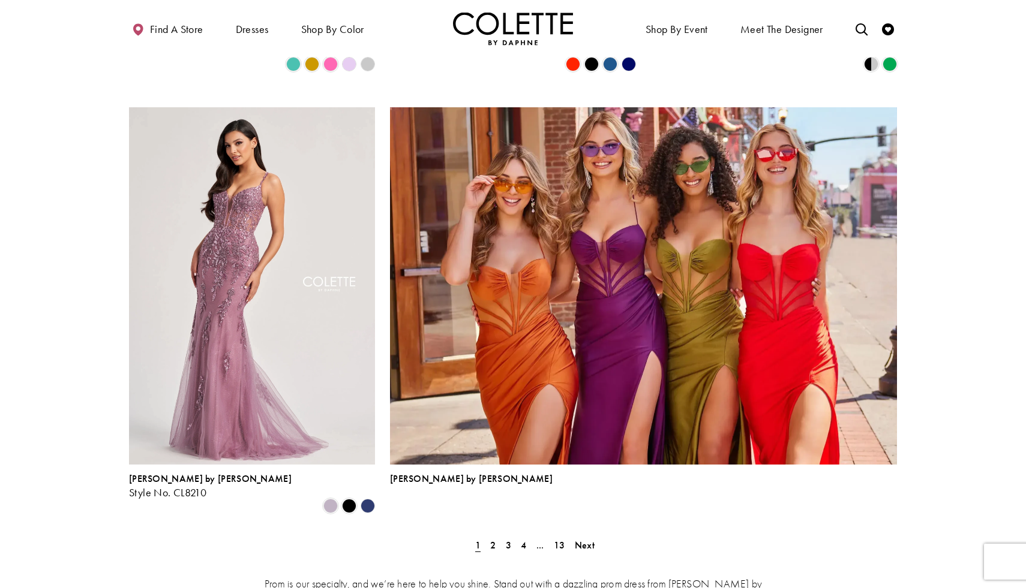
scroll to position [2500, 0]
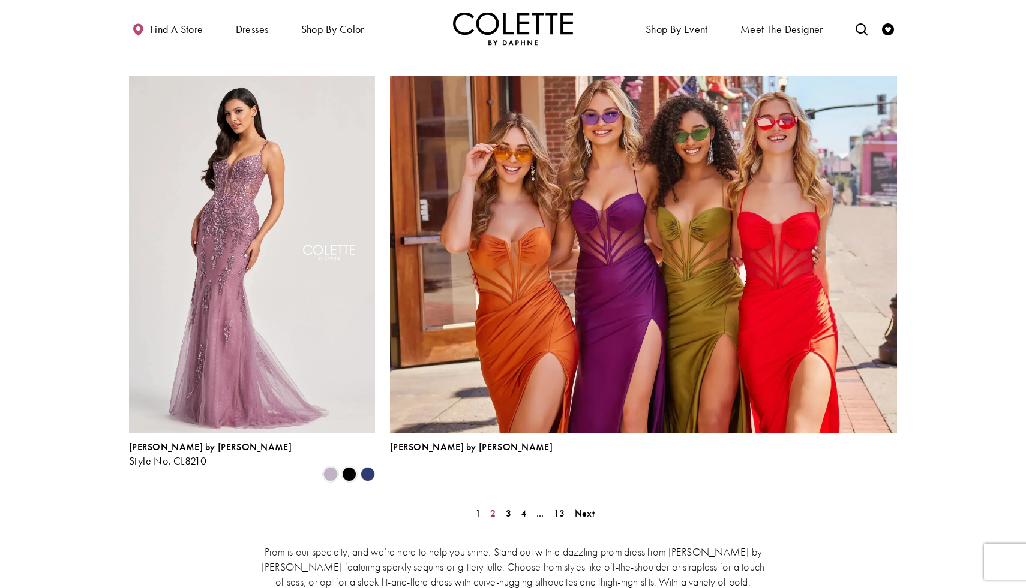
click at [494, 507] on span "2" at bounding box center [492, 513] width 5 height 13
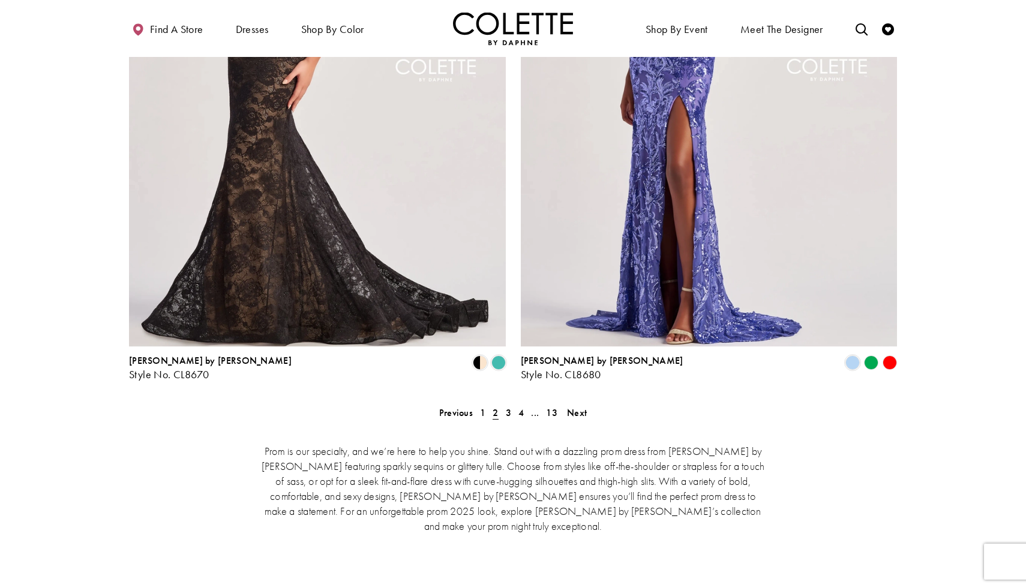
scroll to position [2335, 0]
click at [507, 406] on span "3" at bounding box center [508, 412] width 5 height 13
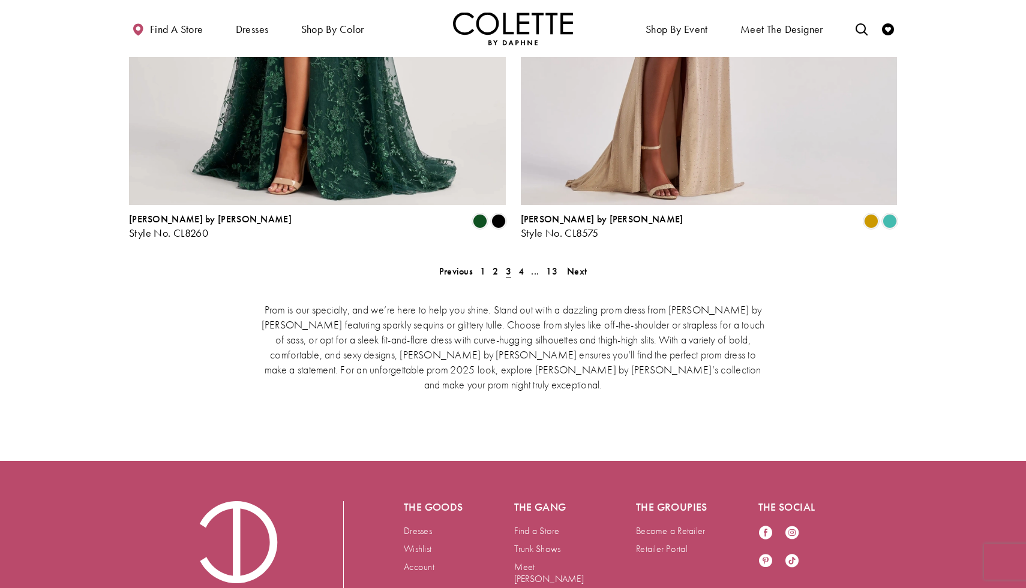
scroll to position [2497, 0]
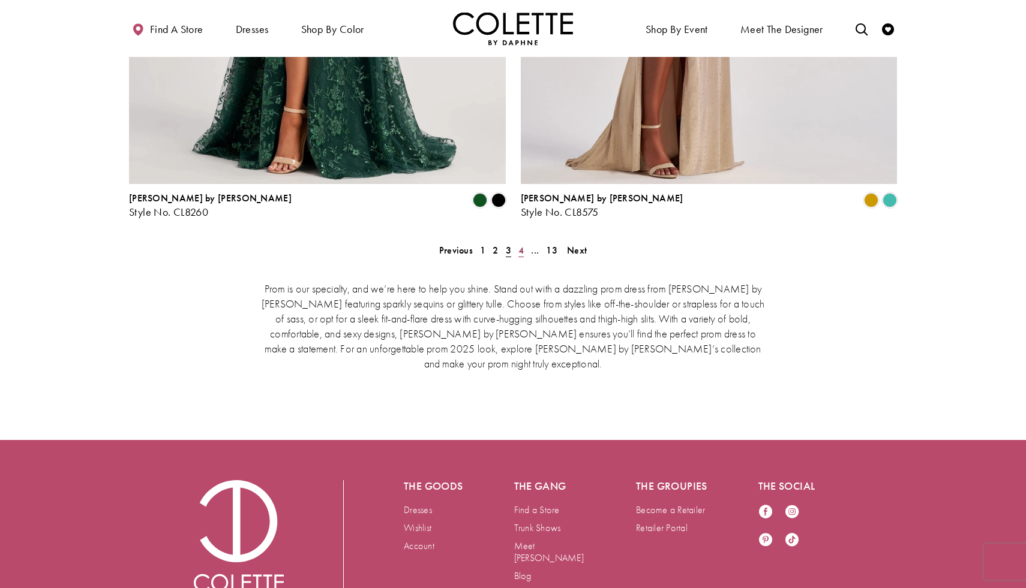
click at [516, 242] on link "4" at bounding box center [521, 250] width 13 height 17
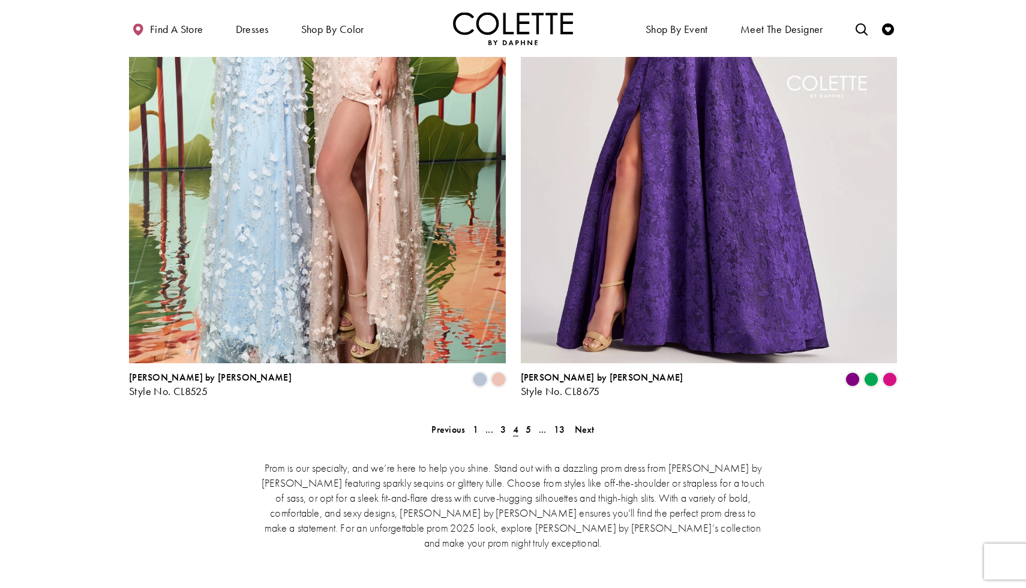
scroll to position [2497, 0]
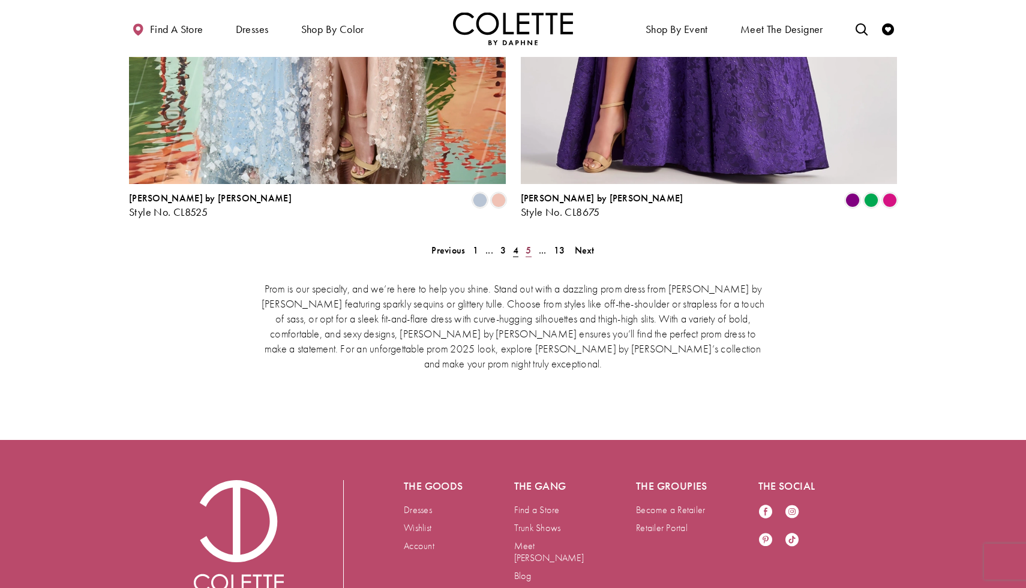
click at [529, 244] on span "5" at bounding box center [527, 250] width 5 height 13
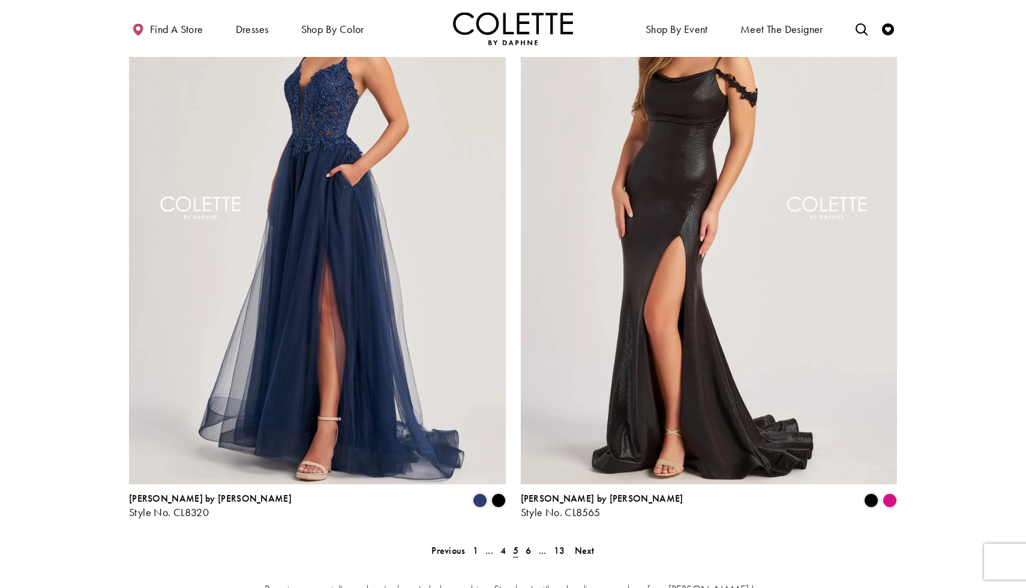
scroll to position [2220, 0]
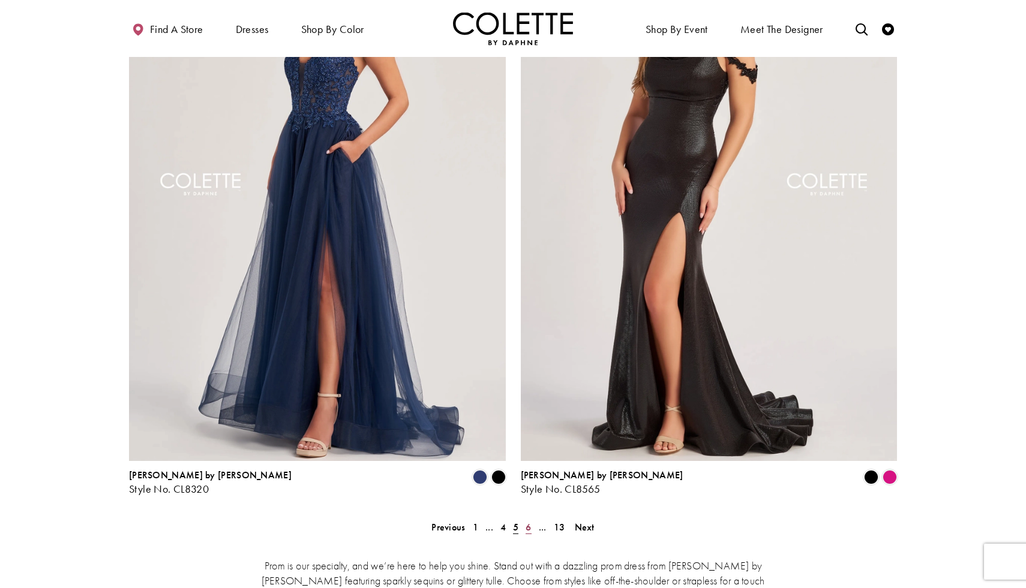
click at [531, 519] on link "6" at bounding box center [528, 527] width 13 height 17
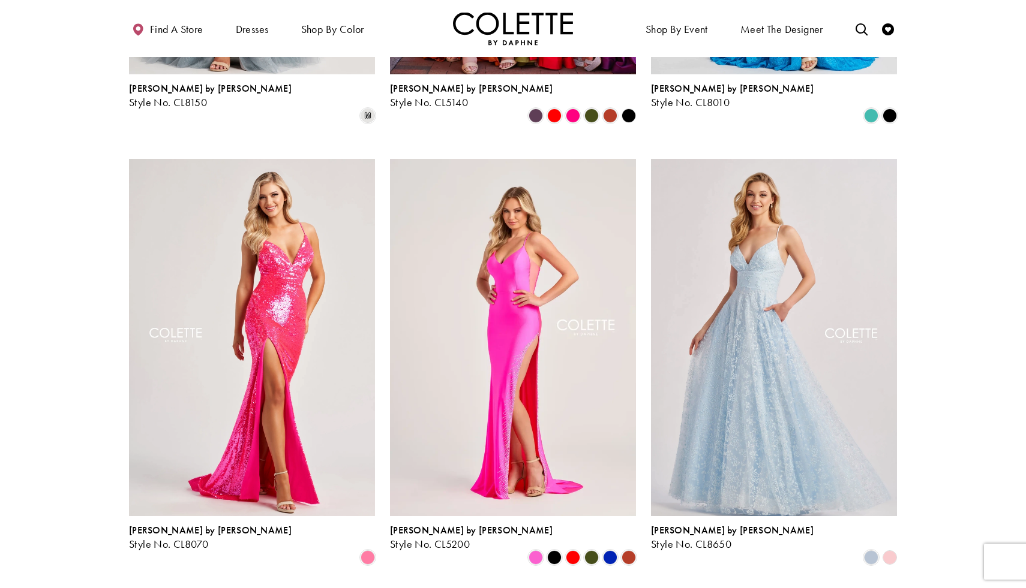
scroll to position [1101, 0]
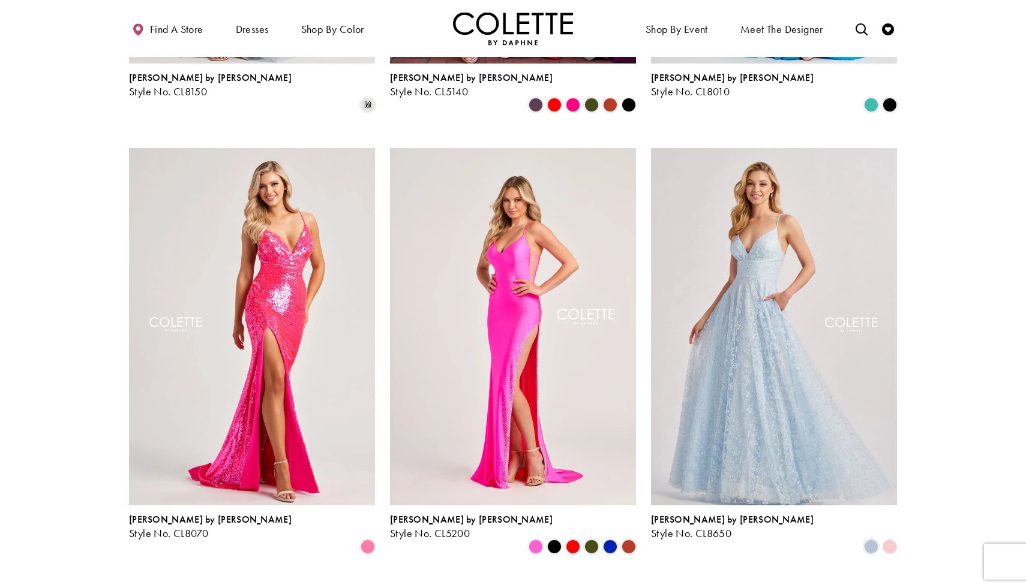
click at [1025, 300] on section at bounding box center [513, 425] width 1026 height 2377
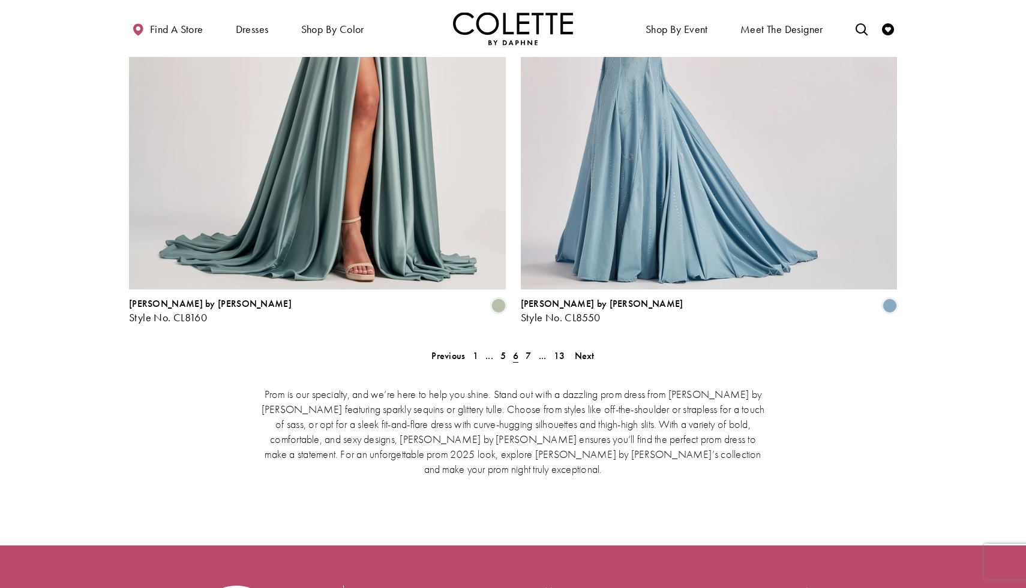
scroll to position [2401, 0]
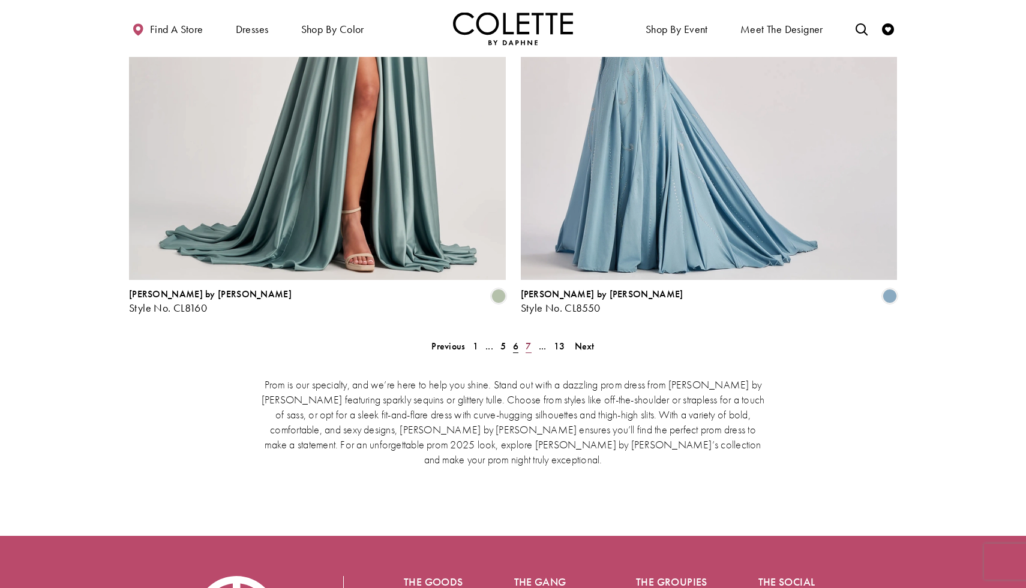
click at [530, 340] on span "7" at bounding box center [527, 346] width 5 height 13
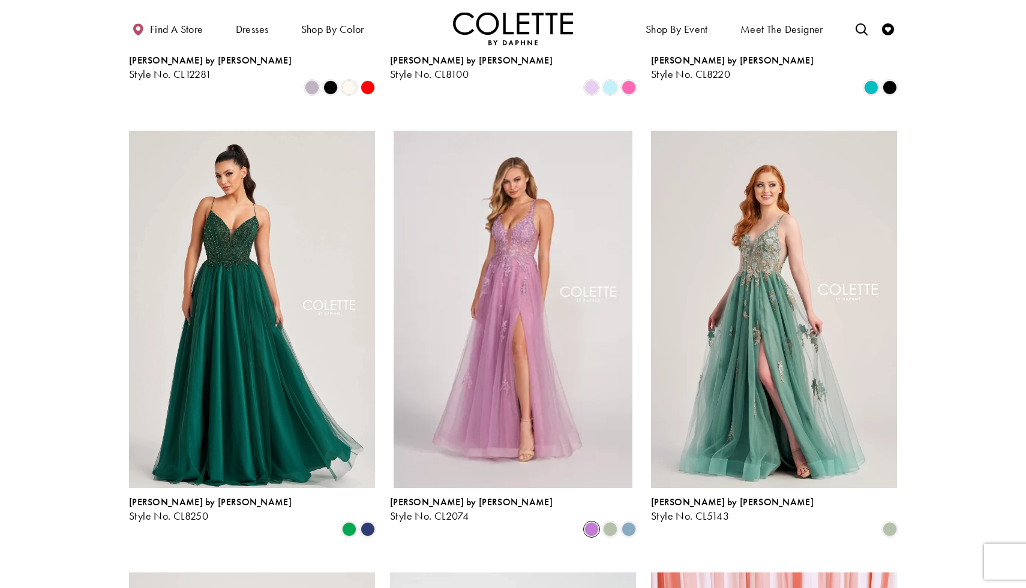
scroll to position [678, 0]
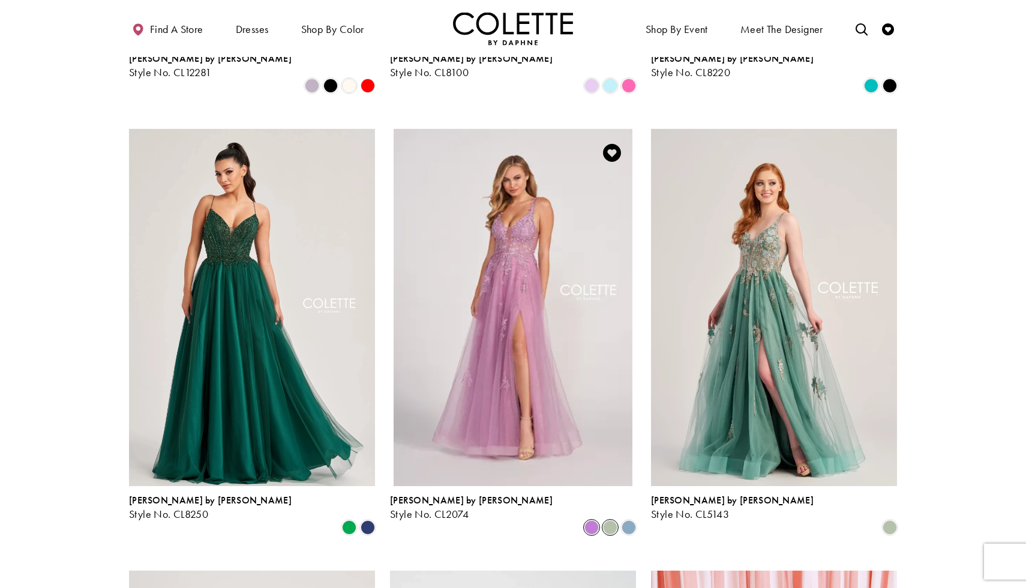
click at [611, 521] on span "Product List" at bounding box center [610, 528] width 14 height 14
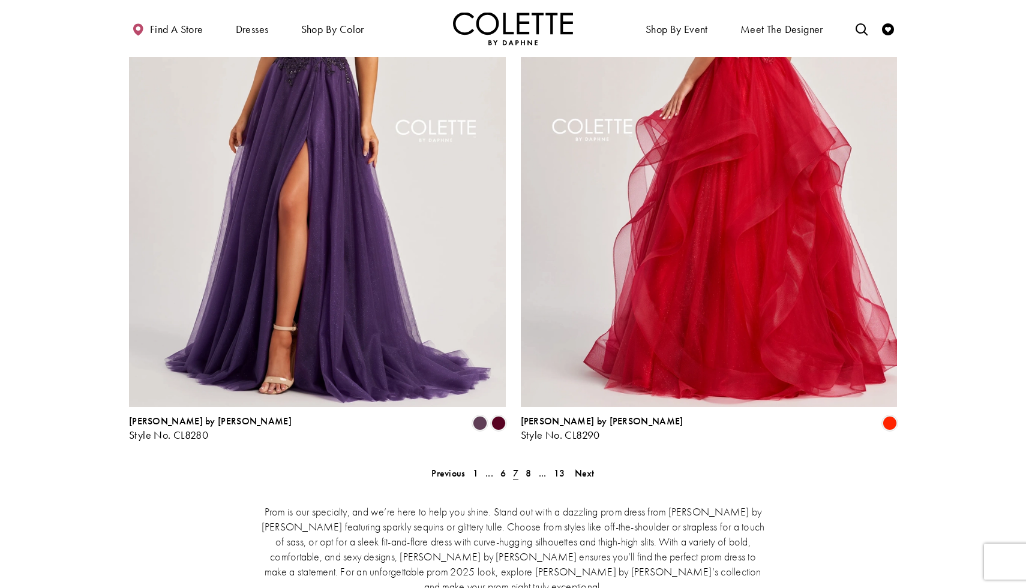
scroll to position [2285, 0]
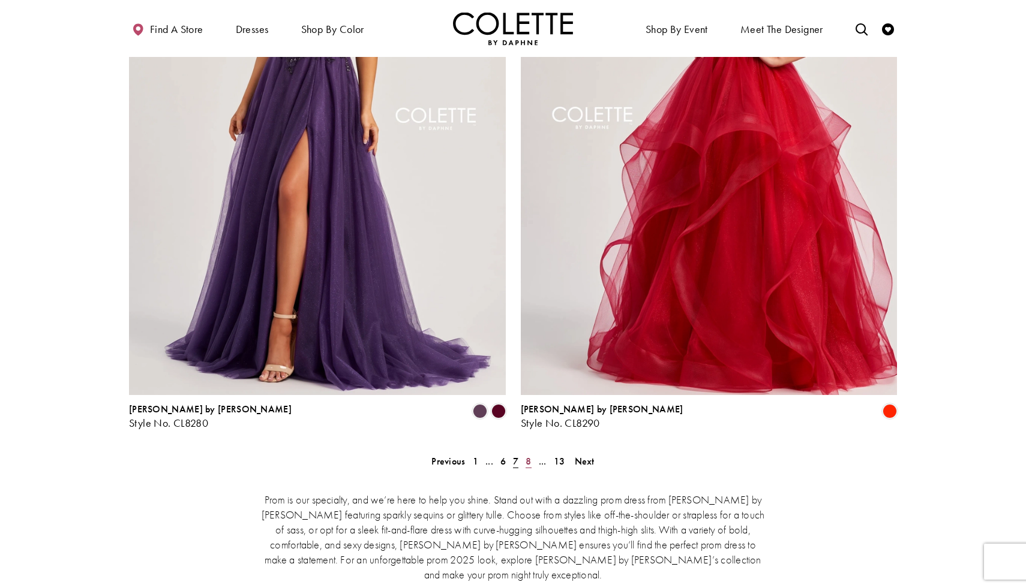
click at [531, 453] on link "8" at bounding box center [528, 461] width 13 height 17
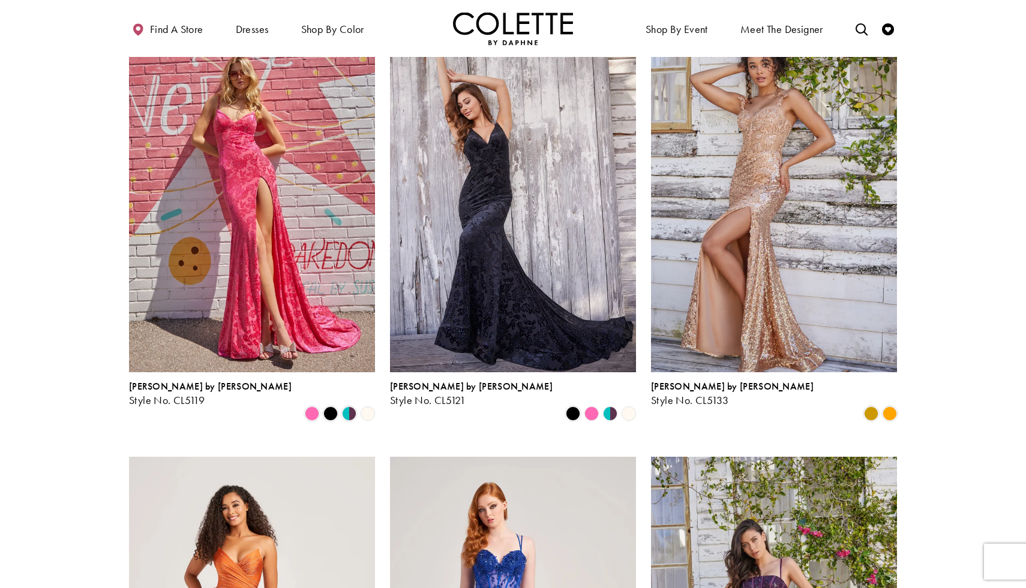
scroll to position [1232, 0]
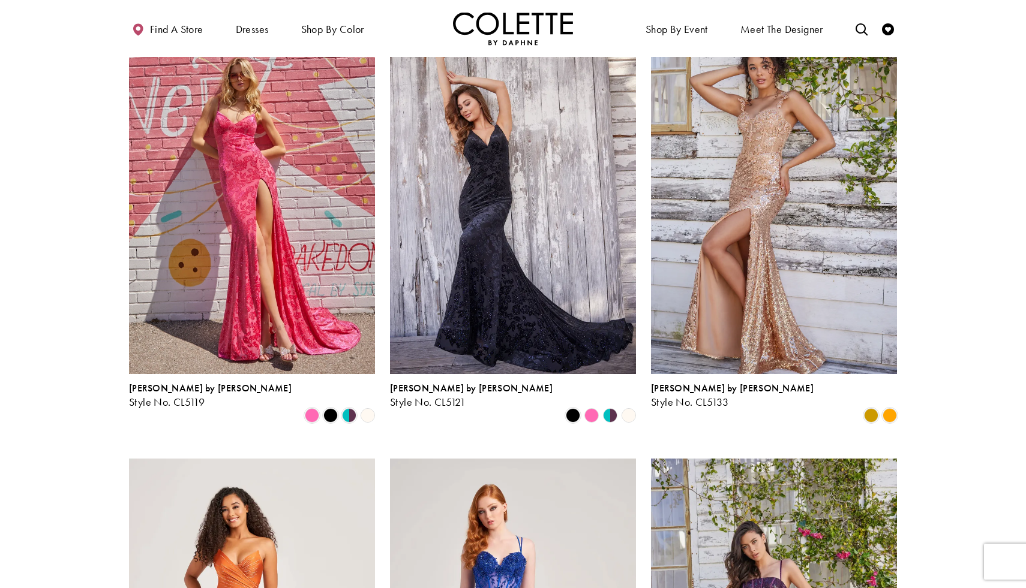
click at [606, 407] on polygon "Product List" at bounding box center [605, 416] width 10 height 19
click at [612, 407] on polygon "Product List" at bounding box center [615, 416] width 10 height 19
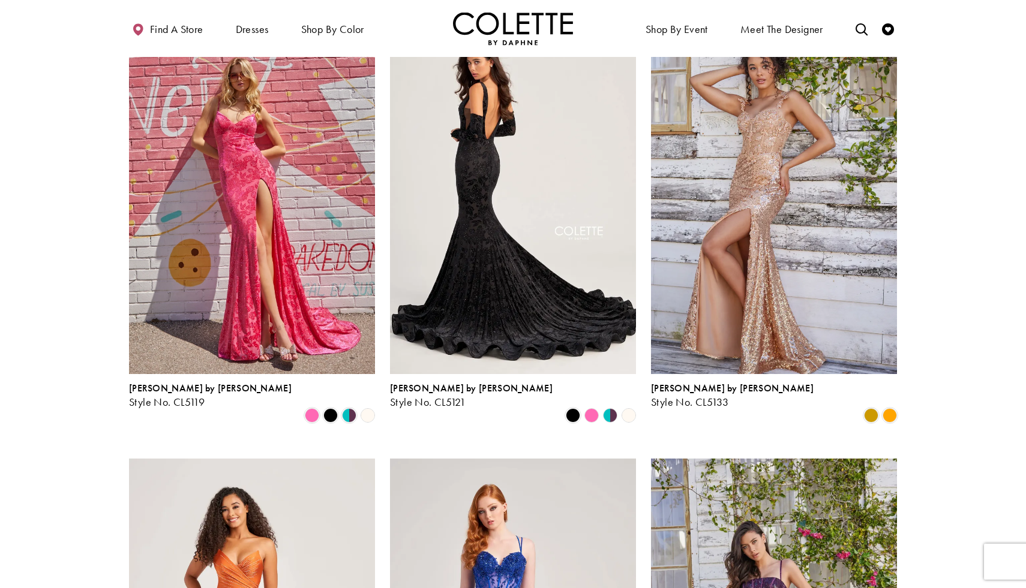
click at [521, 300] on img "Visit Colette by Daphne Style No. CL5121 Page" at bounding box center [513, 195] width 246 height 357
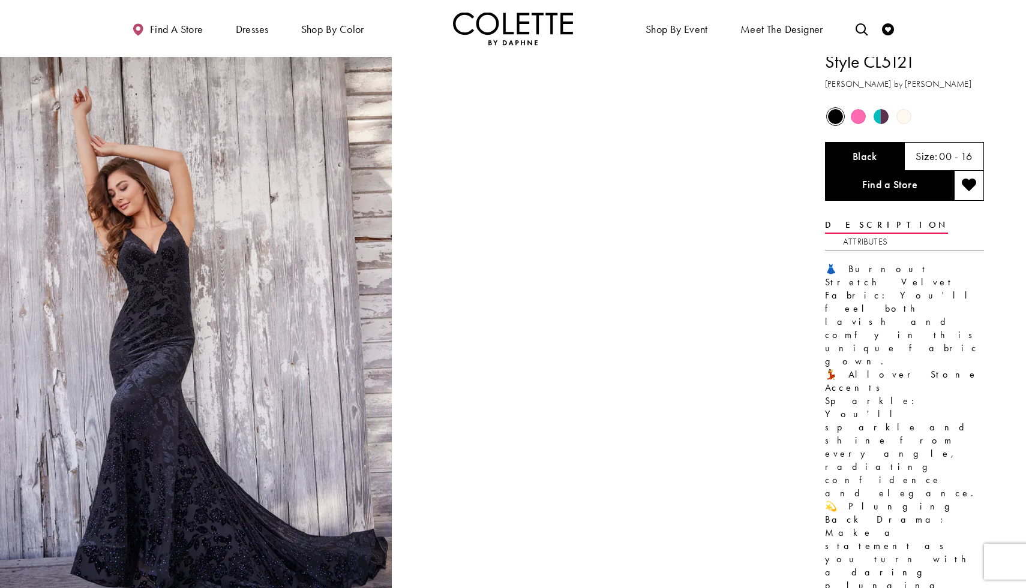
scroll to position [6, 0]
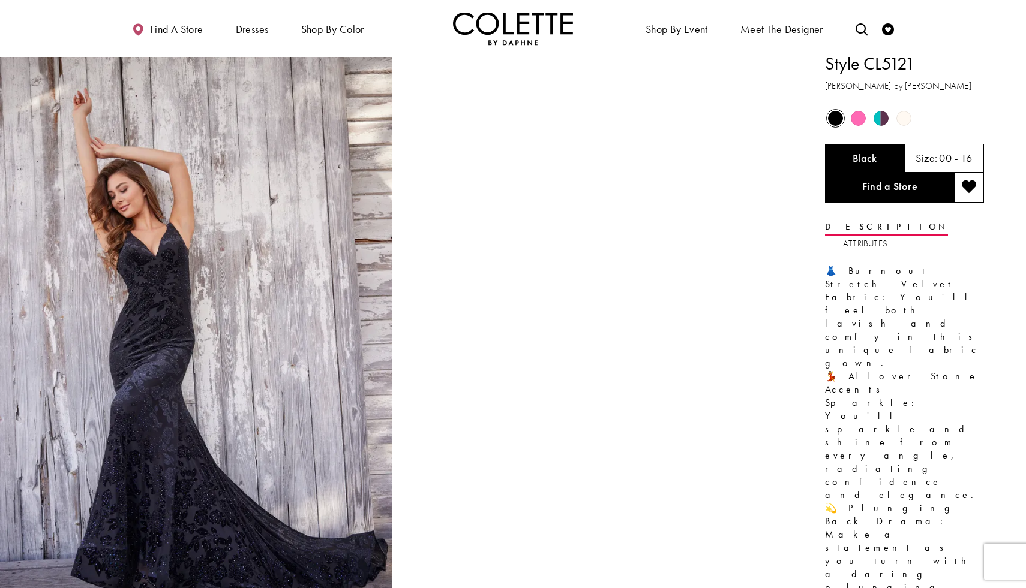
click at [858, 115] on span "Product color controls state depends on size chosen" at bounding box center [857, 118] width 15 height 15
click at [857, 115] on span "Product color controls state depends on size chosen" at bounding box center [857, 118] width 15 height 15
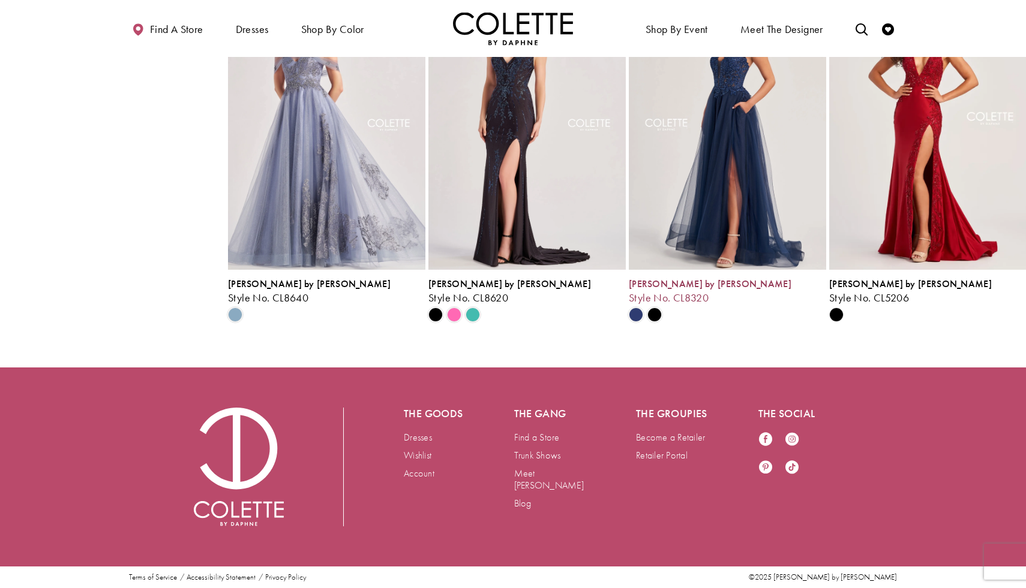
scroll to position [3750, 0]
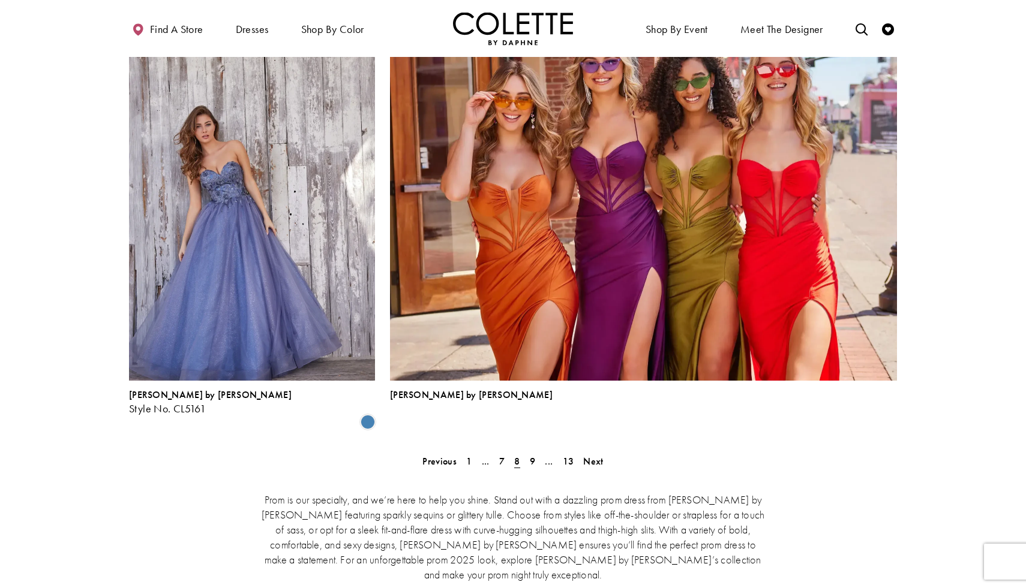
scroll to position [2527, 0]
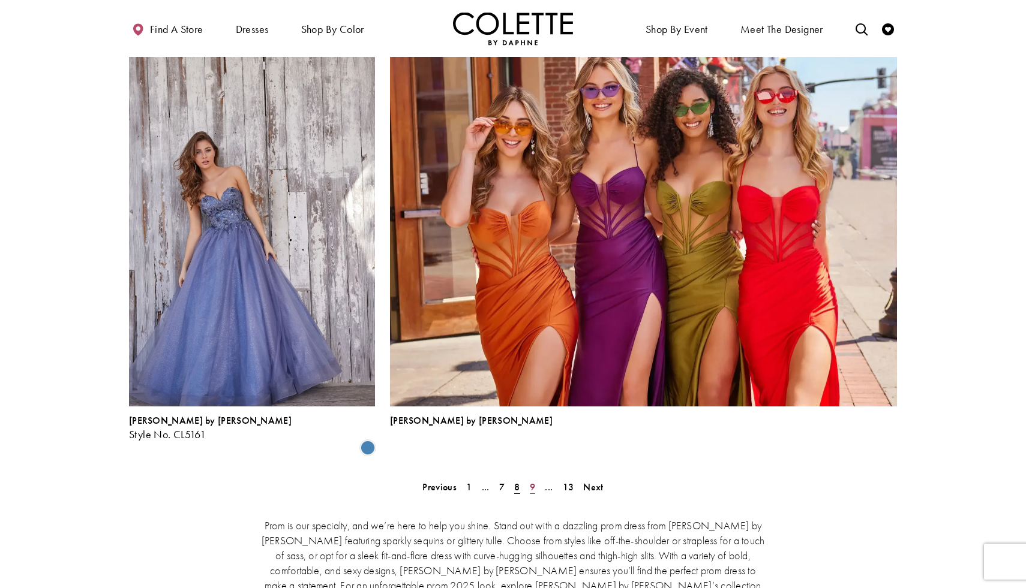
click at [534, 481] on span "9" at bounding box center [532, 487] width 5 height 13
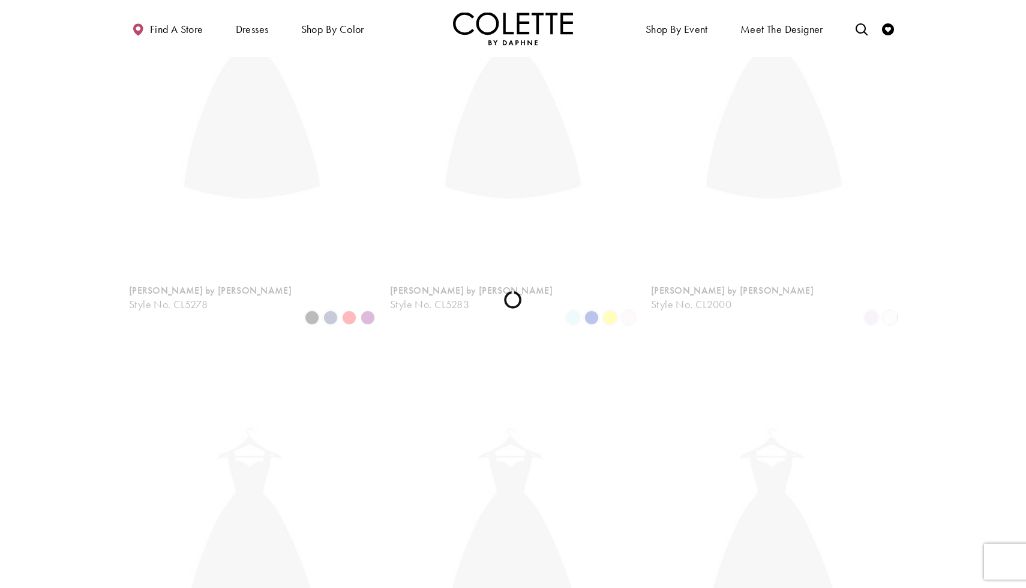
scroll to position [308, 0]
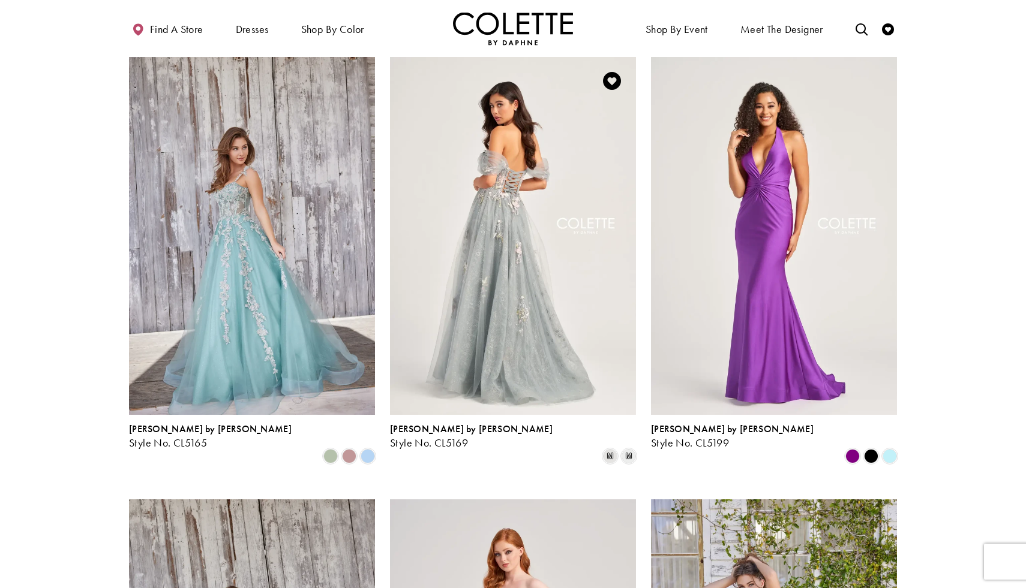
click at [495, 351] on img "Visit Colette by Daphne Style No. CL5169 Page" at bounding box center [513, 235] width 246 height 357
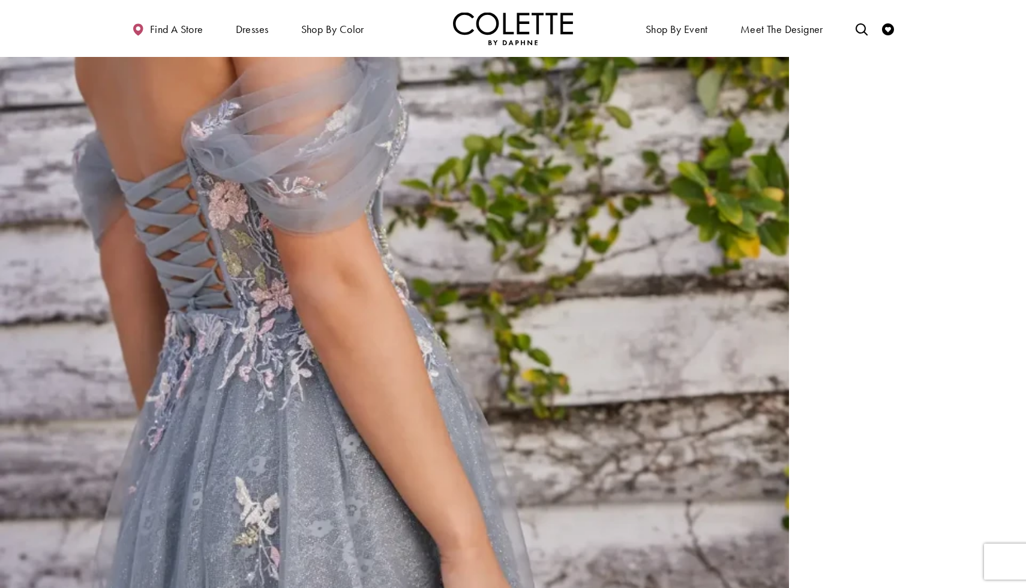
scroll to position [1808, 0]
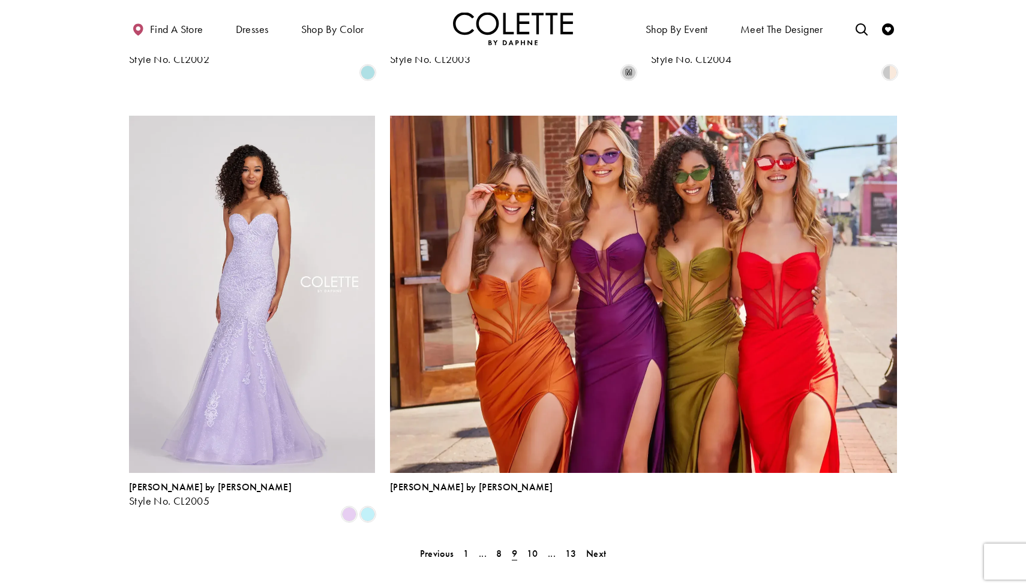
scroll to position [2468, 0]
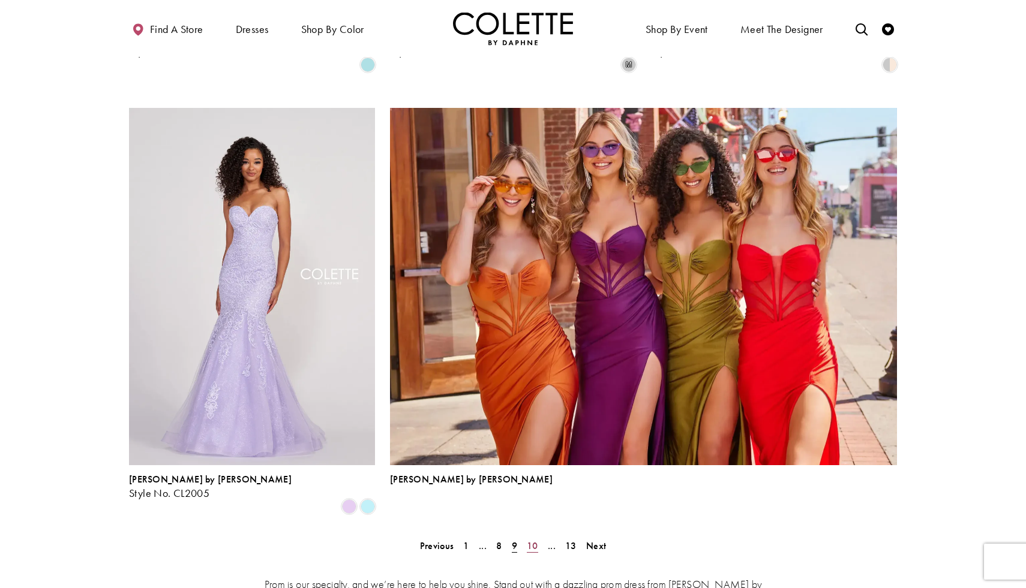
click at [530, 540] on span "10" at bounding box center [532, 546] width 11 height 13
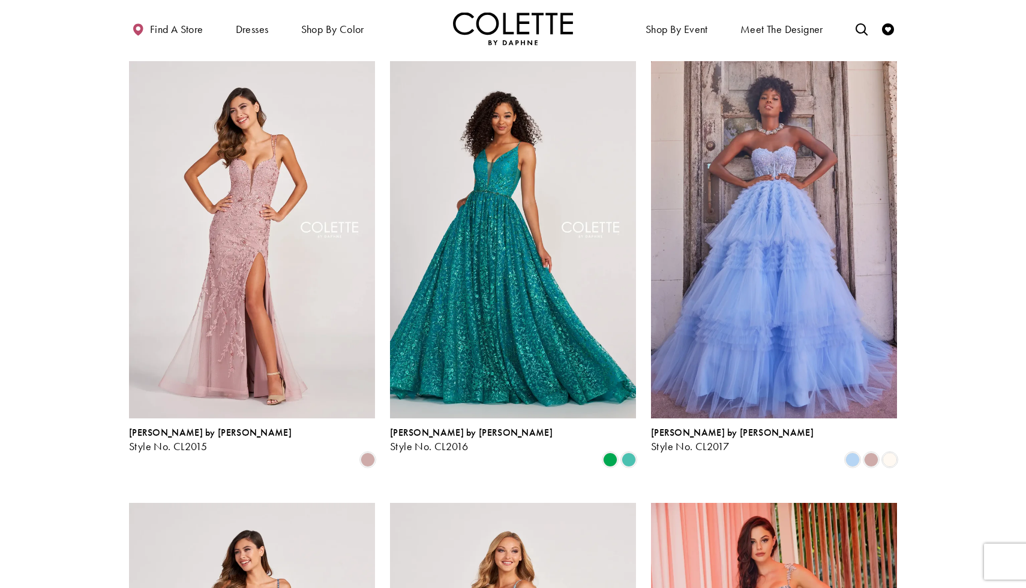
scroll to position [1189, 0]
click at [871, 452] on span "Product List" at bounding box center [871, 459] width 14 height 14
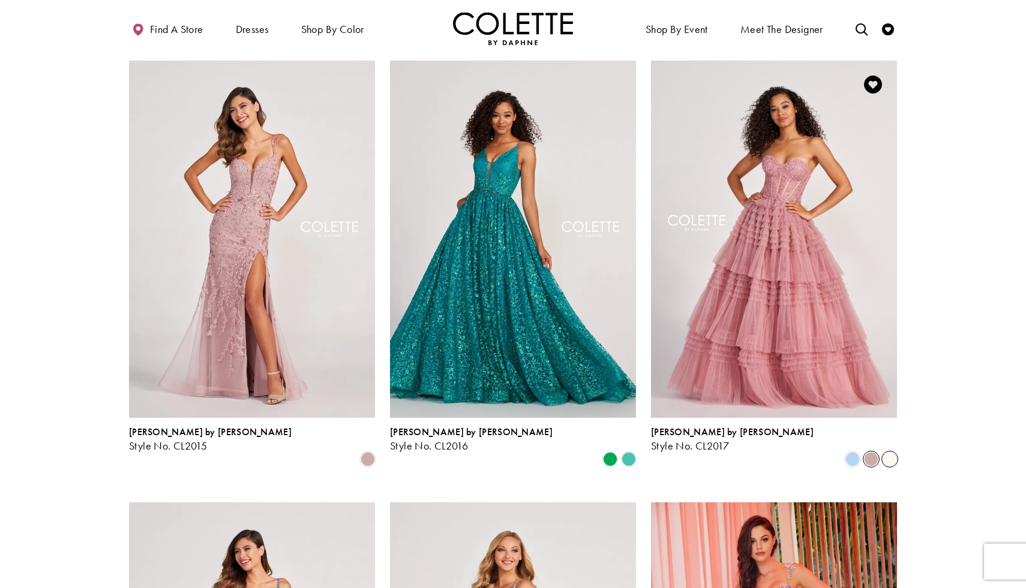
click at [892, 452] on span "Product List" at bounding box center [889, 459] width 14 height 14
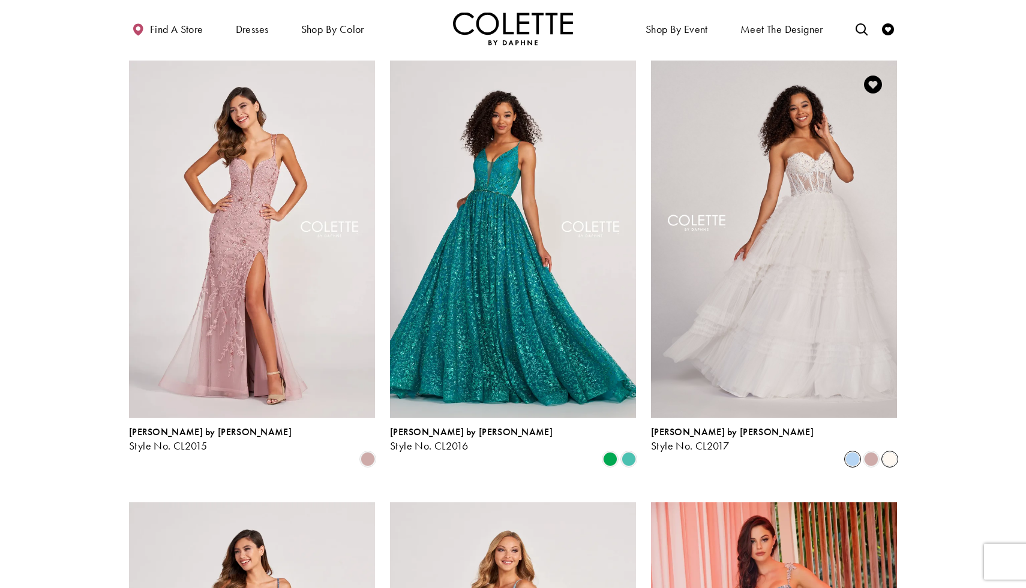
click at [854, 452] on span "Product List" at bounding box center [852, 459] width 14 height 14
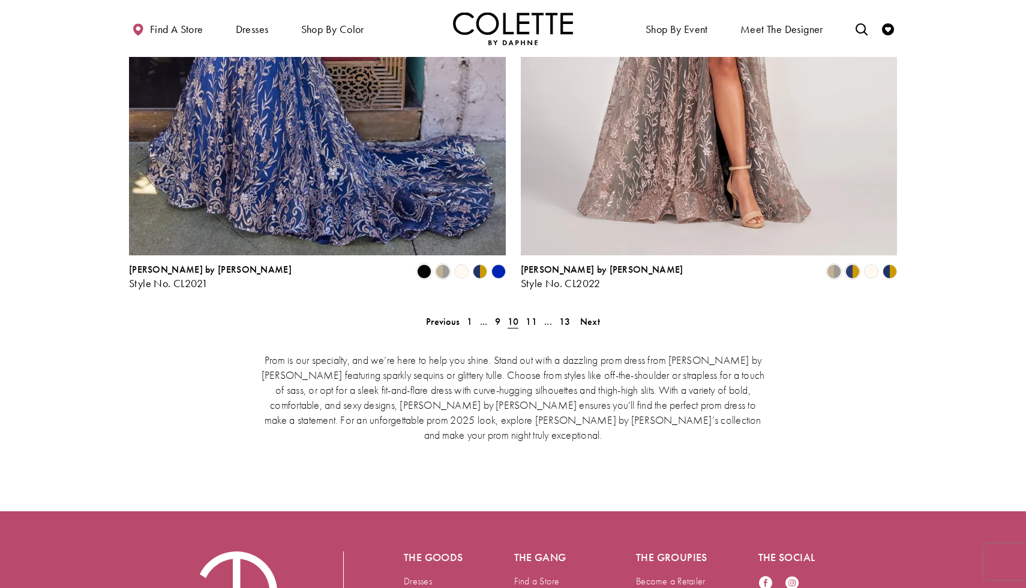
scroll to position [2429, 0]
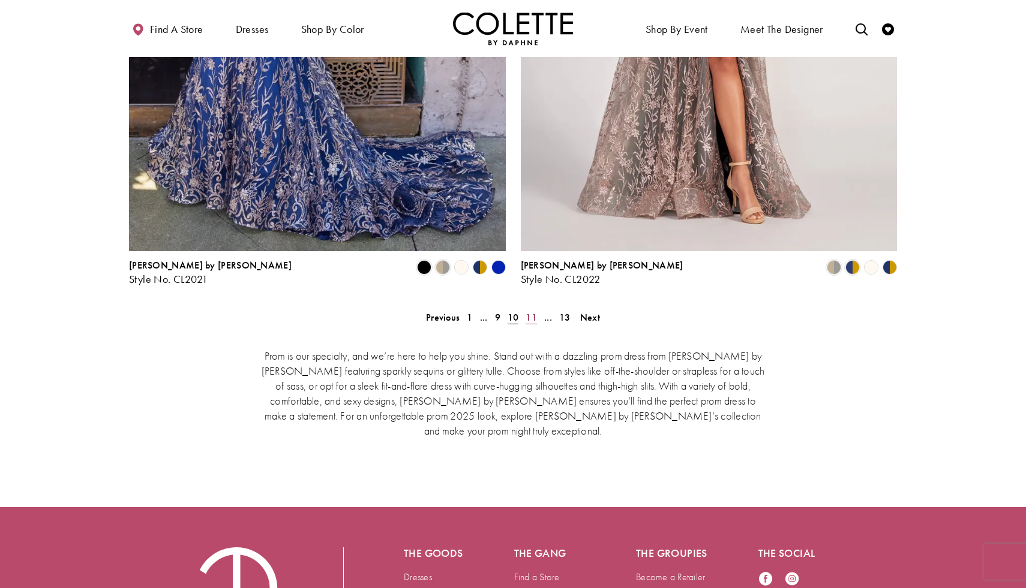
click at [532, 311] on span "11" at bounding box center [530, 317] width 11 height 13
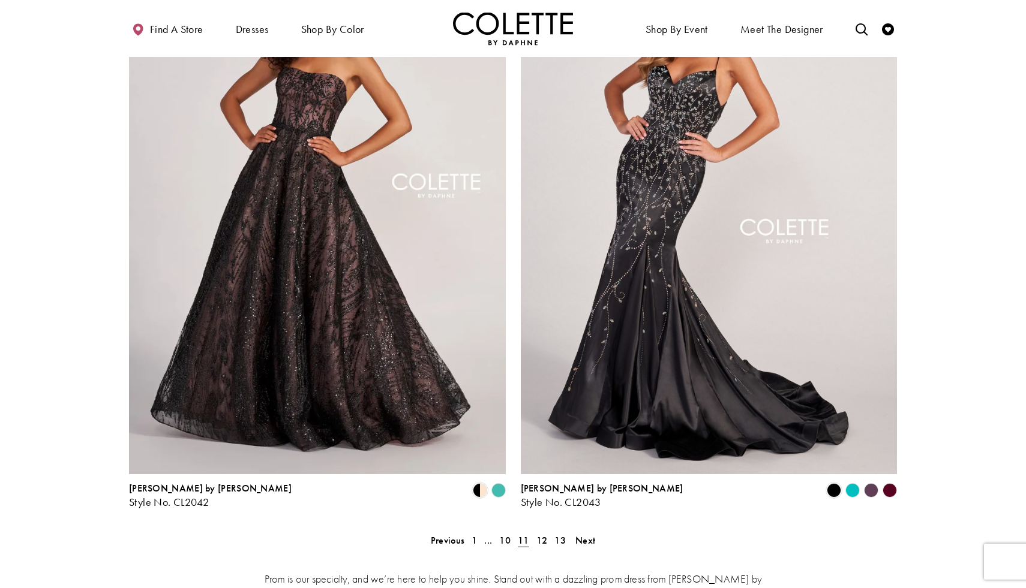
scroll to position [2208, 0]
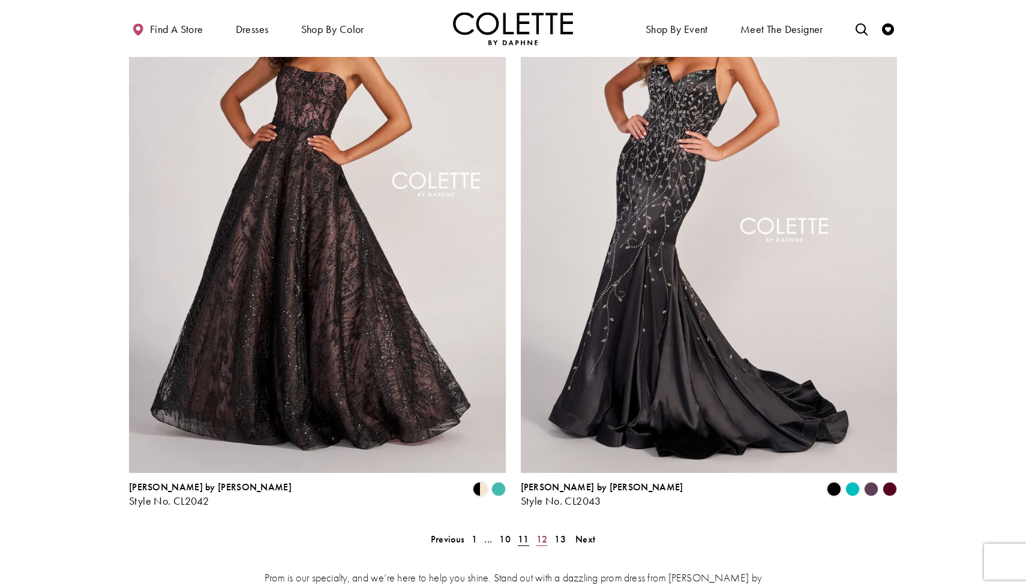
click at [542, 533] on span "12" at bounding box center [541, 539] width 11 height 13
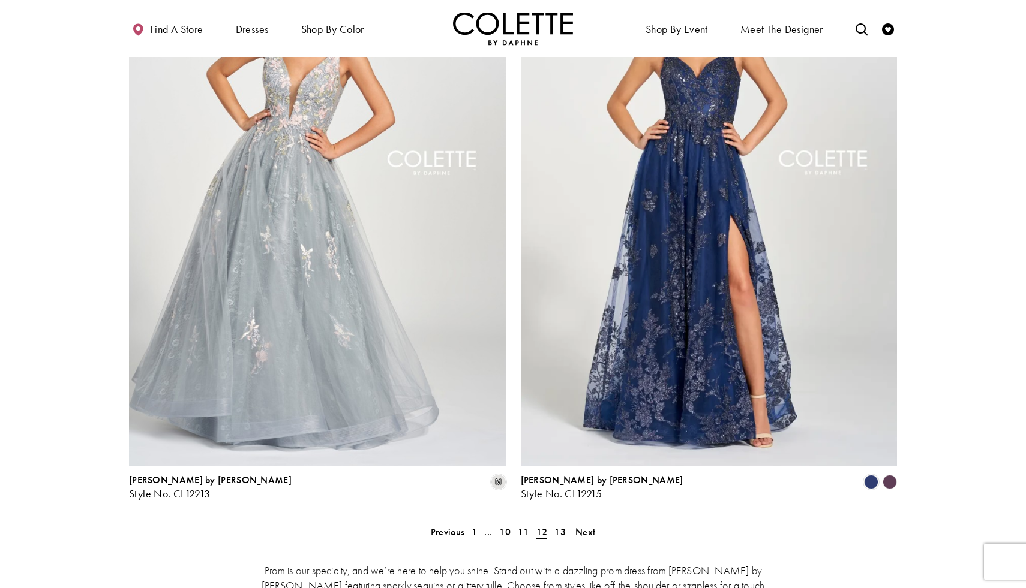
scroll to position [2217, 0]
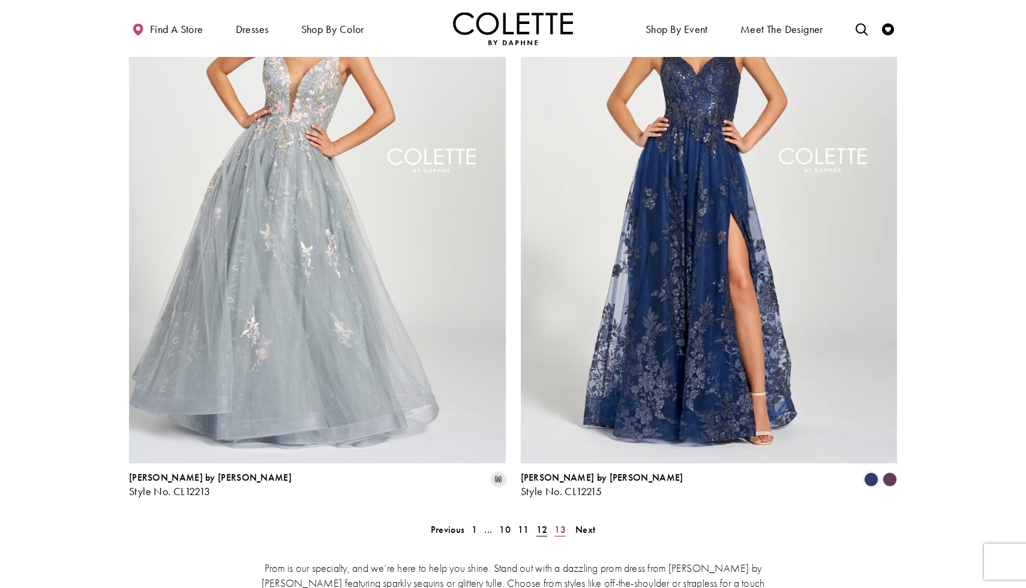
click at [560, 524] on span "13" at bounding box center [559, 530] width 11 height 13
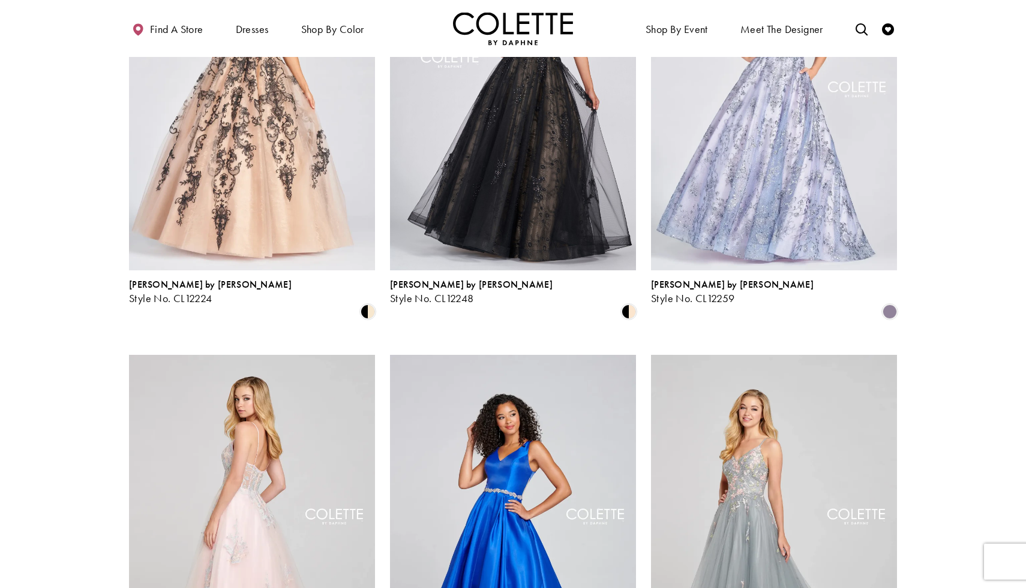
scroll to position [627, 0]
